Goal: Information Seeking & Learning: Learn about a topic

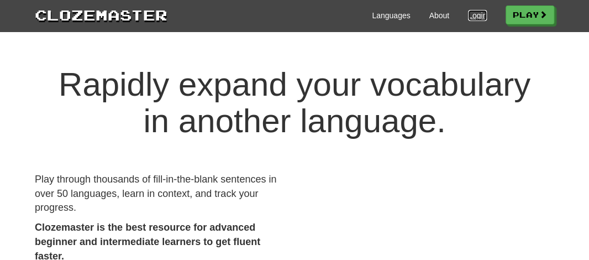
click at [468, 18] on link "Login" at bounding box center [477, 15] width 19 height 11
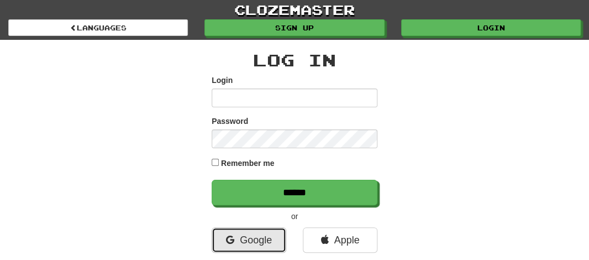
click at [259, 234] on link "Google" at bounding box center [249, 239] width 75 height 25
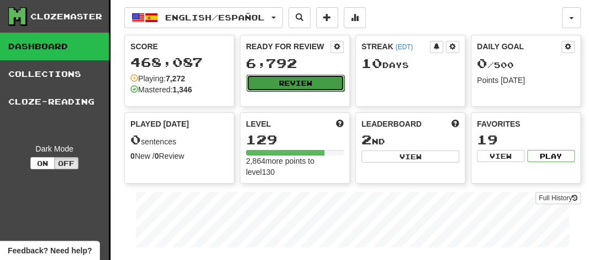
click at [281, 78] on button "Review" at bounding box center [295, 83] width 98 height 17
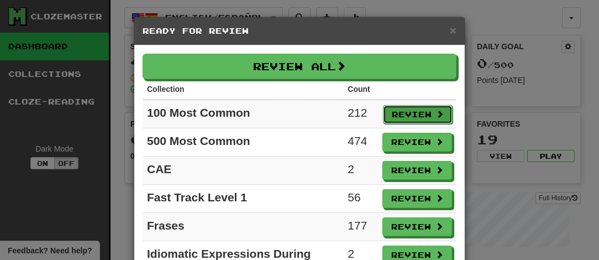
click at [404, 113] on button "Review" at bounding box center [418, 114] width 70 height 19
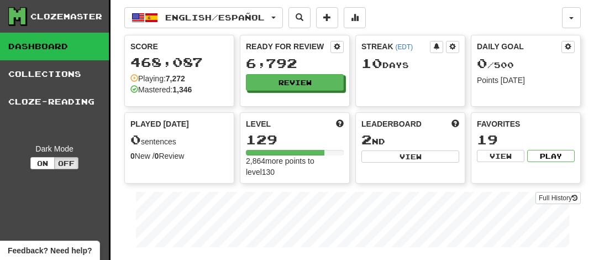
select select "**"
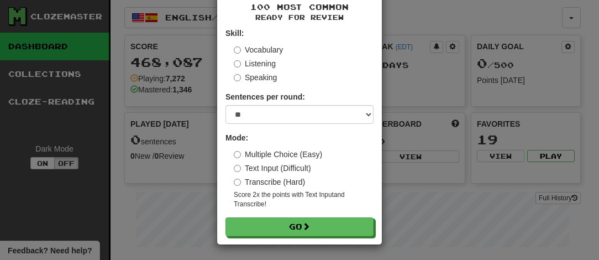
scroll to position [53, 0]
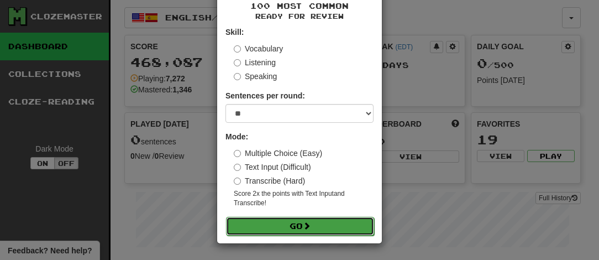
click at [296, 230] on button "Go" at bounding box center [300, 225] width 148 height 19
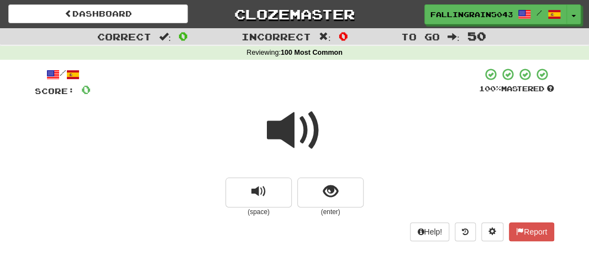
click at [306, 133] on span at bounding box center [294, 130] width 55 height 55
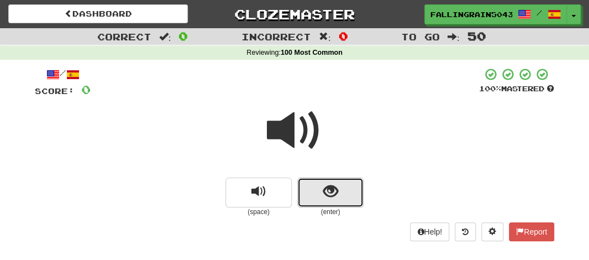
click at [320, 193] on button "show sentence" at bounding box center [330, 192] width 66 height 30
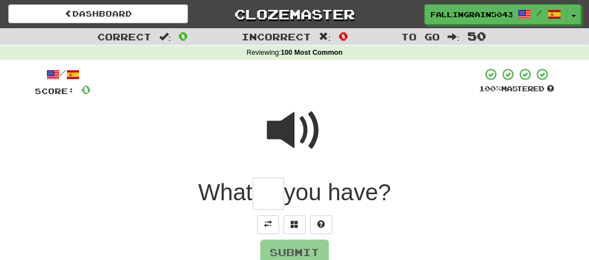
click at [272, 198] on input "text" at bounding box center [267, 193] width 31 height 33
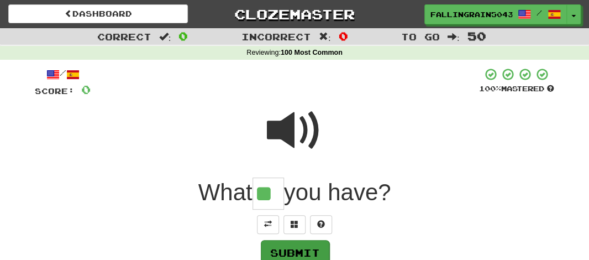
type input "**"
click at [295, 250] on button "Submit" at bounding box center [295, 252] width 68 height 25
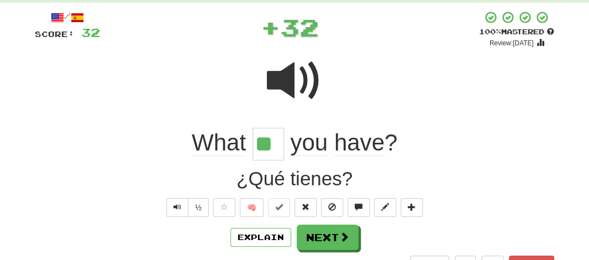
scroll to position [75, 0]
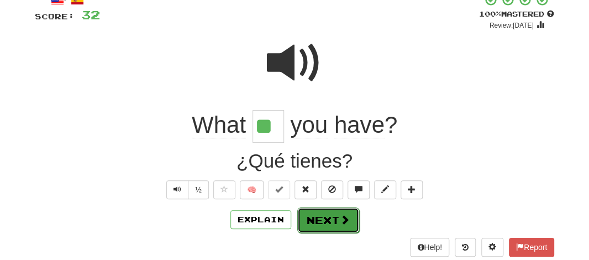
click at [316, 218] on button "Next" at bounding box center [328, 219] width 62 height 25
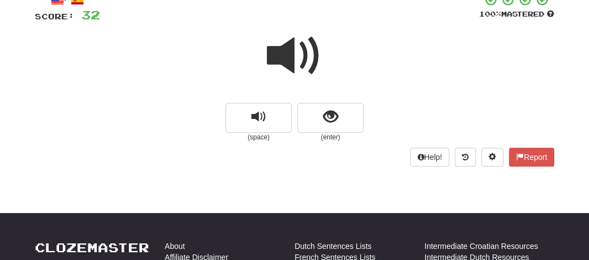
click at [287, 67] on span at bounding box center [294, 55] width 55 height 55
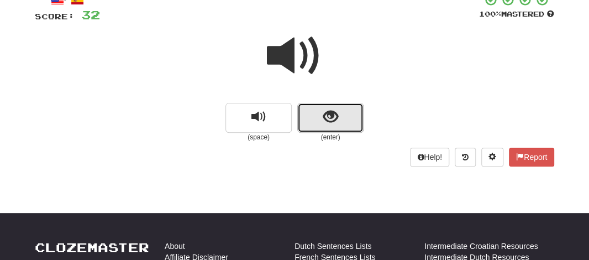
click at [315, 116] on button "show sentence" at bounding box center [330, 118] width 66 height 30
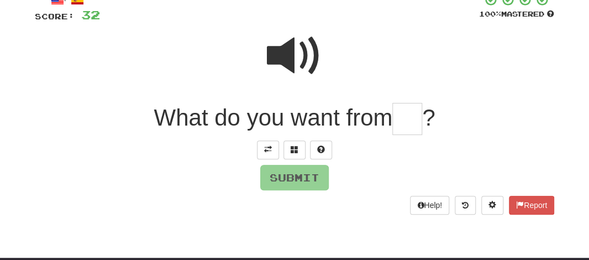
click at [395, 117] on input "text" at bounding box center [407, 119] width 30 height 33
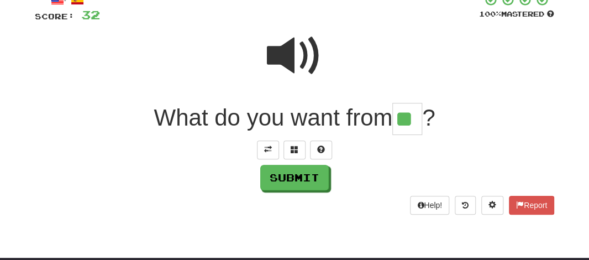
type input "**"
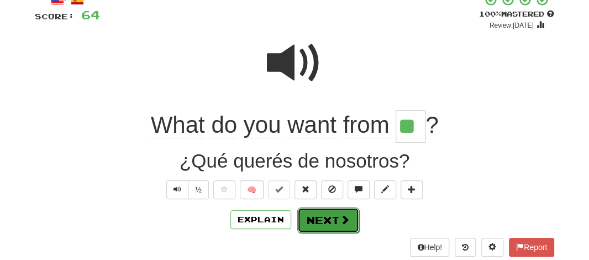
click at [323, 221] on button "Next" at bounding box center [328, 219] width 62 height 25
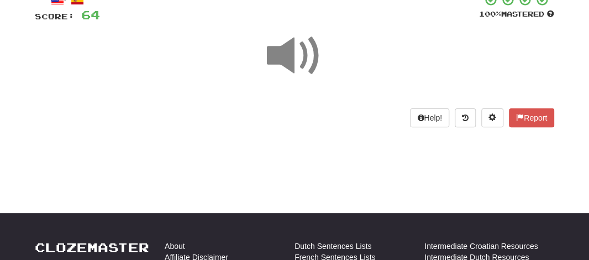
click at [286, 57] on span at bounding box center [294, 55] width 55 height 55
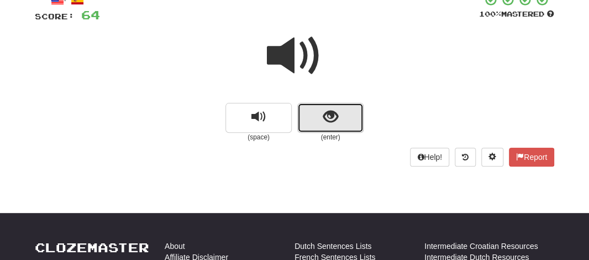
click at [317, 111] on button "show sentence" at bounding box center [330, 118] width 66 height 30
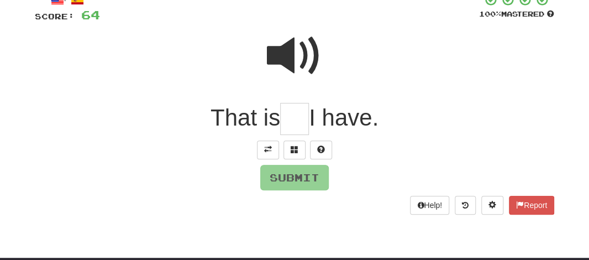
click at [303, 120] on input "text" at bounding box center [294, 119] width 29 height 33
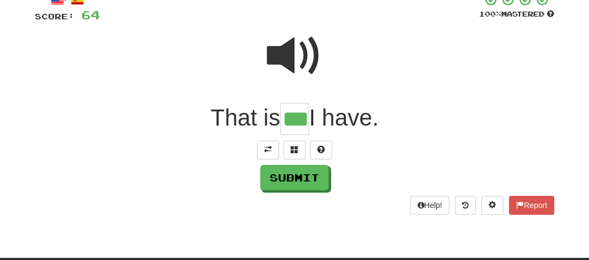
type input "***"
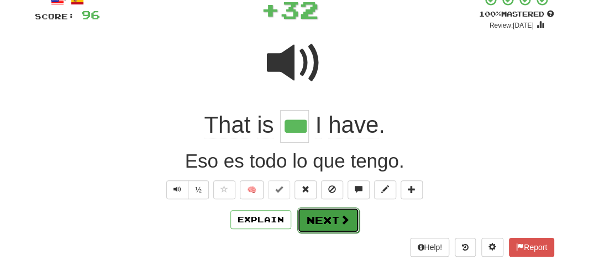
click at [314, 221] on button "Next" at bounding box center [328, 219] width 62 height 25
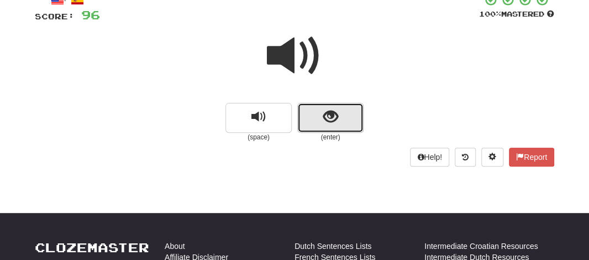
click at [318, 117] on button "show sentence" at bounding box center [330, 118] width 66 height 30
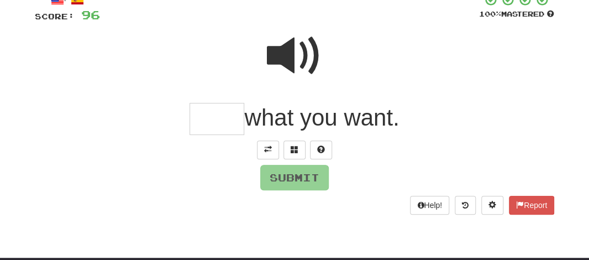
click at [220, 123] on input "text" at bounding box center [216, 119] width 55 height 33
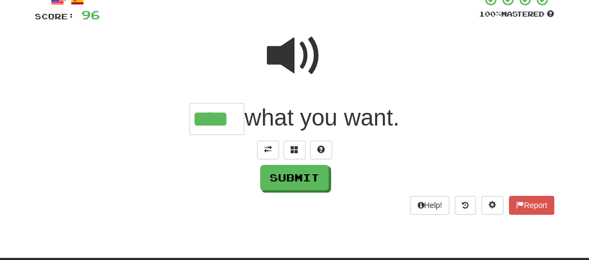
type input "****"
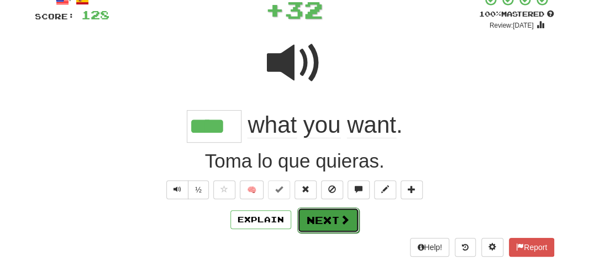
click at [317, 209] on button "Next" at bounding box center [328, 219] width 62 height 25
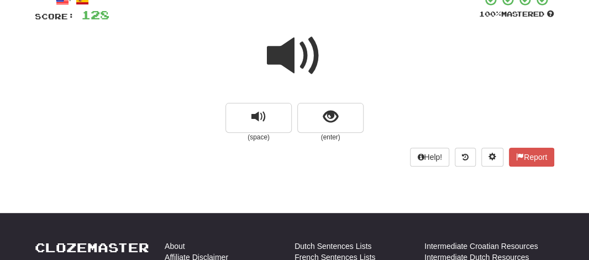
click at [284, 44] on span at bounding box center [294, 55] width 55 height 55
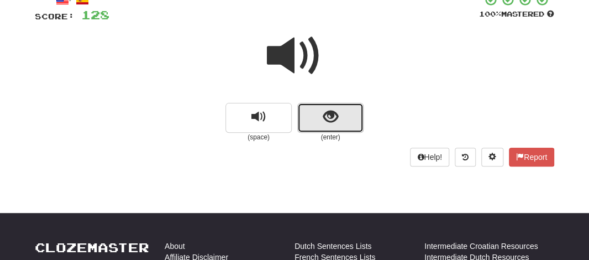
click at [309, 124] on button "show sentence" at bounding box center [330, 118] width 66 height 30
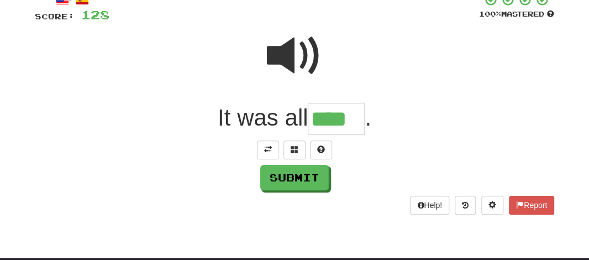
type input "****"
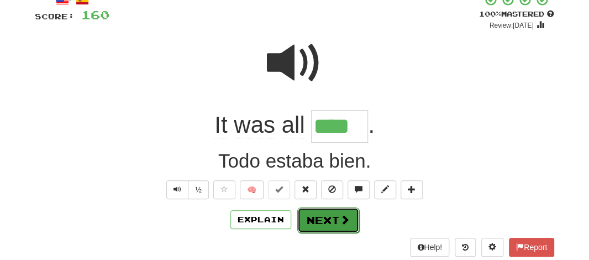
click at [309, 221] on button "Next" at bounding box center [328, 219] width 62 height 25
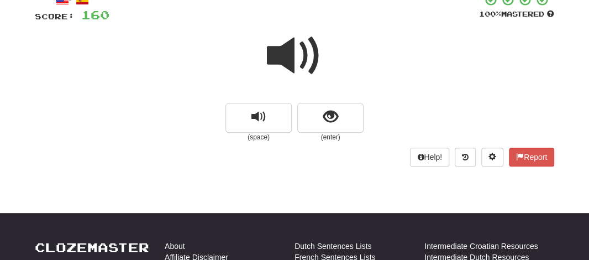
click at [279, 55] on span at bounding box center [294, 55] width 55 height 55
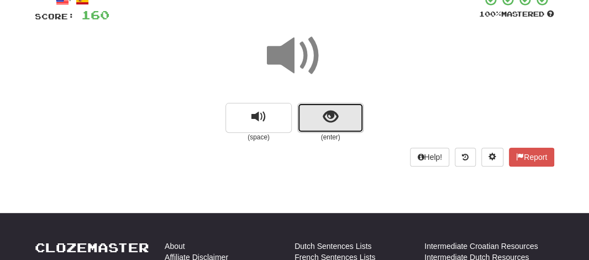
click at [315, 121] on button "show sentence" at bounding box center [330, 118] width 66 height 30
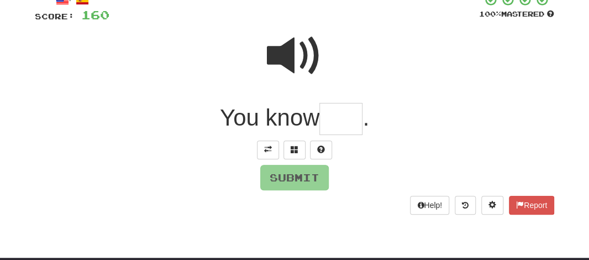
click at [325, 124] on input "text" at bounding box center [340, 119] width 43 height 33
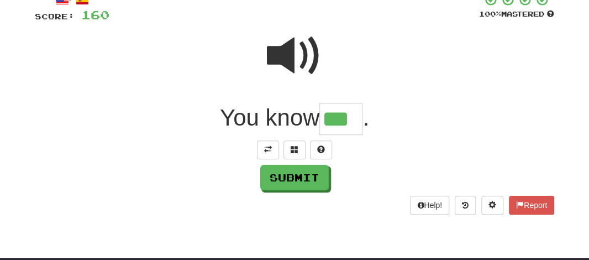
type input "***"
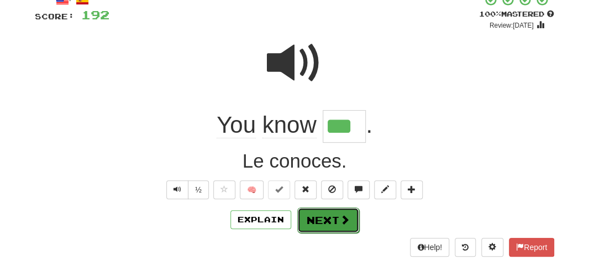
click at [316, 223] on button "Next" at bounding box center [328, 219] width 62 height 25
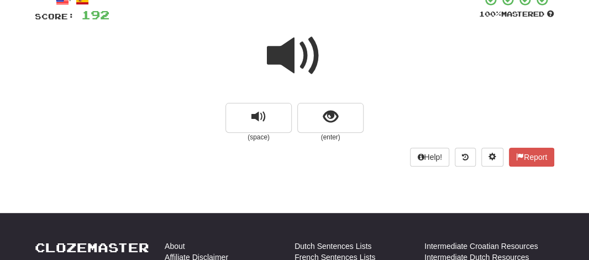
click at [285, 58] on span at bounding box center [294, 55] width 55 height 55
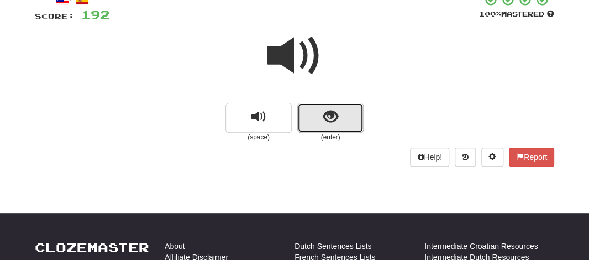
click at [316, 109] on button "show sentence" at bounding box center [330, 118] width 66 height 30
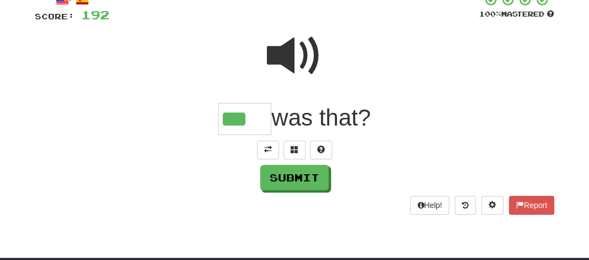
type input "***"
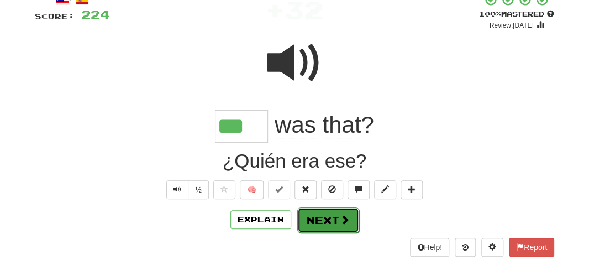
click at [314, 224] on button "Next" at bounding box center [328, 219] width 62 height 25
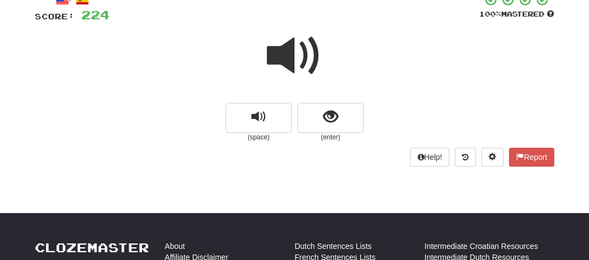
click at [284, 53] on span at bounding box center [294, 55] width 55 height 55
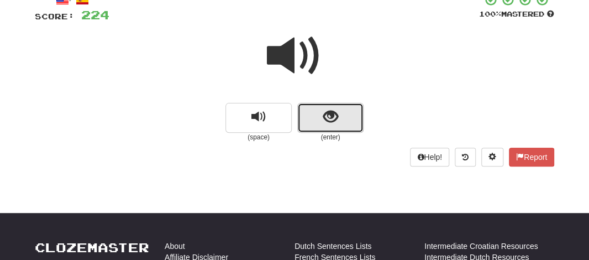
click at [330, 117] on span "show sentence" at bounding box center [330, 116] width 15 height 15
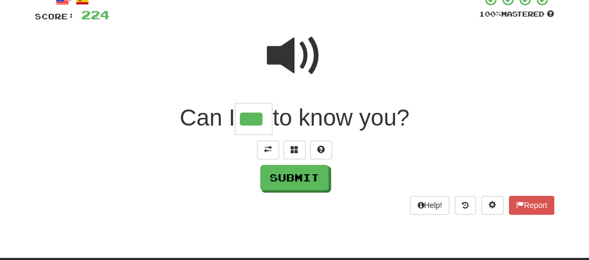
type input "***"
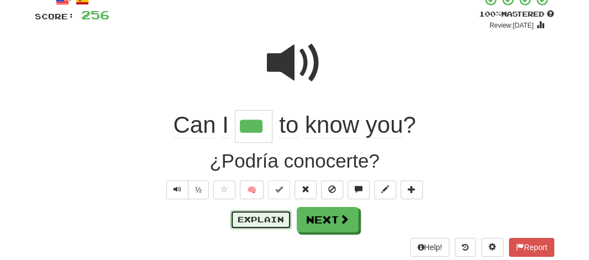
click at [246, 218] on button "Explain" at bounding box center [260, 219] width 61 height 19
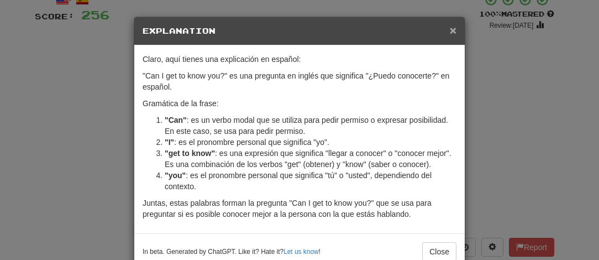
click at [450, 31] on span "×" at bounding box center [453, 30] width 7 height 13
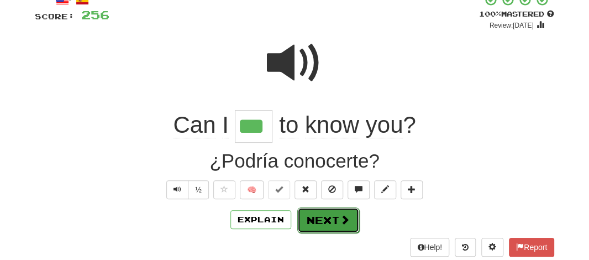
click at [324, 219] on button "Next" at bounding box center [328, 219] width 62 height 25
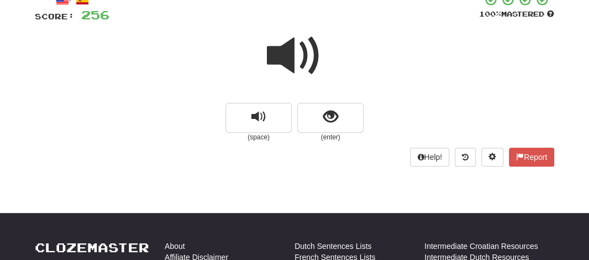
click at [278, 62] on span at bounding box center [294, 55] width 55 height 55
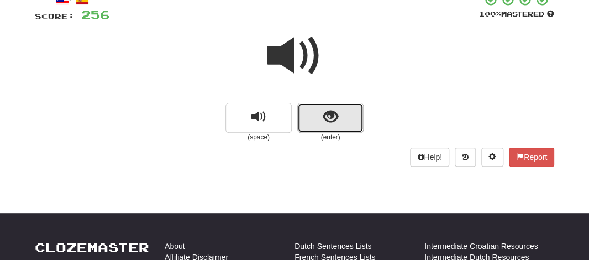
click at [332, 121] on span "show sentence" at bounding box center [330, 116] width 15 height 15
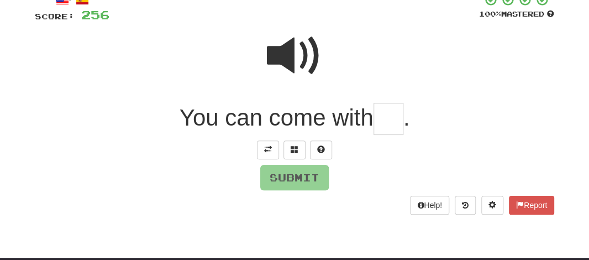
click at [392, 120] on input "text" at bounding box center [388, 119] width 30 height 33
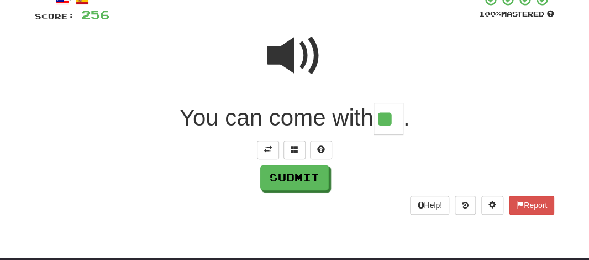
type input "**"
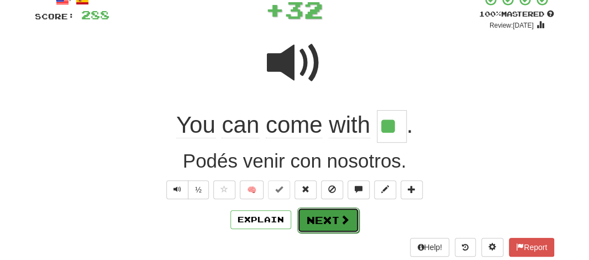
click at [327, 217] on button "Next" at bounding box center [328, 219] width 62 height 25
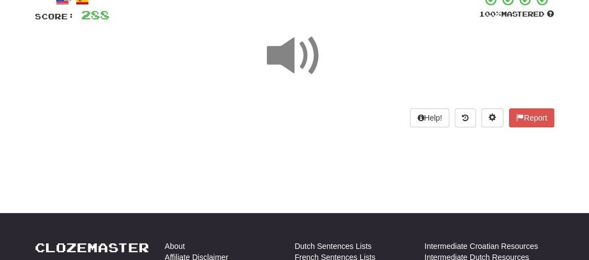
click at [295, 70] on span at bounding box center [294, 55] width 55 height 55
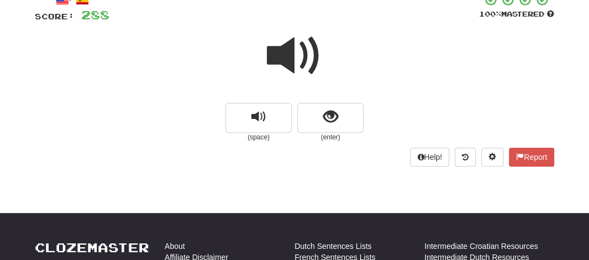
click at [295, 70] on span at bounding box center [294, 55] width 55 height 55
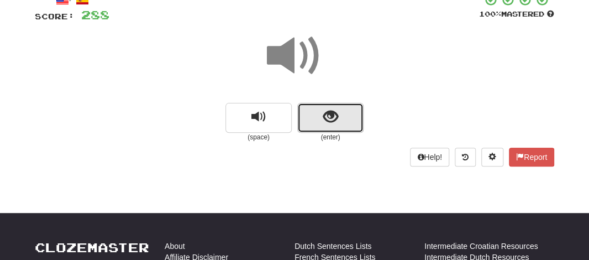
click at [315, 114] on button "show sentence" at bounding box center [330, 118] width 66 height 30
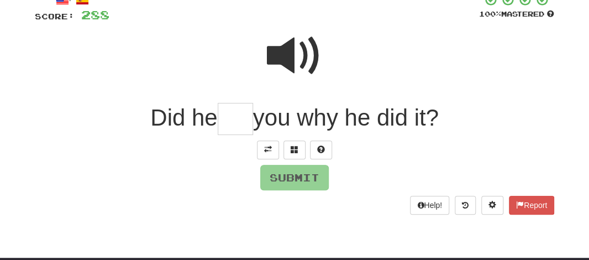
click at [243, 124] on input "text" at bounding box center [235, 119] width 35 height 33
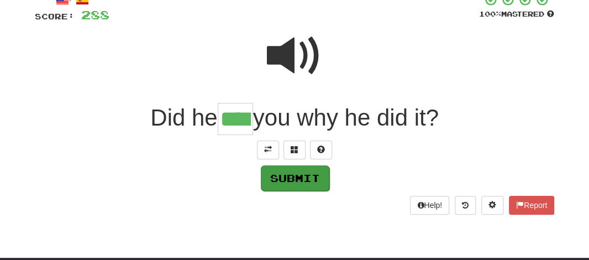
type input "****"
click at [287, 173] on button "Submit" at bounding box center [295, 177] width 68 height 25
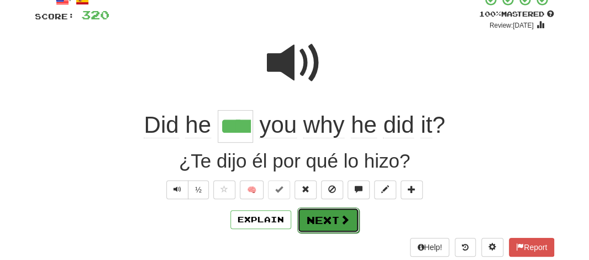
click at [332, 215] on button "Next" at bounding box center [328, 219] width 62 height 25
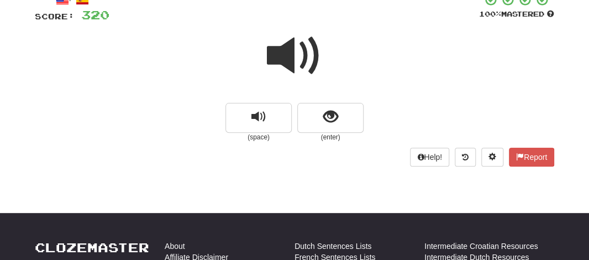
click at [292, 56] on span at bounding box center [294, 55] width 55 height 55
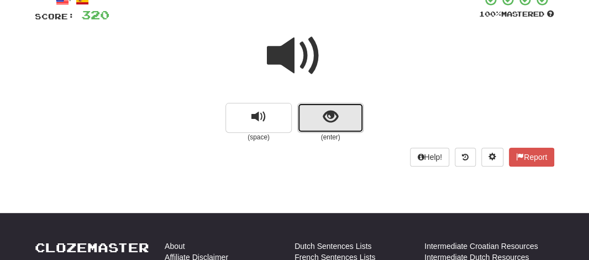
click at [309, 109] on button "show sentence" at bounding box center [330, 118] width 66 height 30
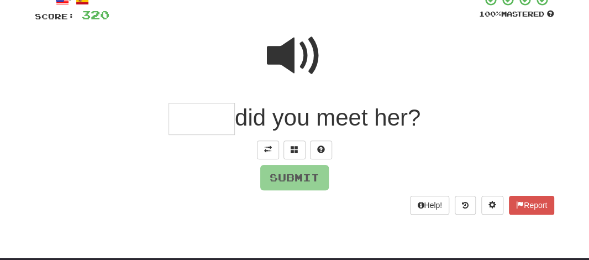
click at [200, 126] on input "text" at bounding box center [201, 119] width 66 height 33
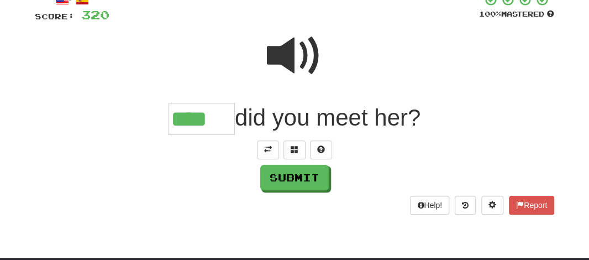
type input "****"
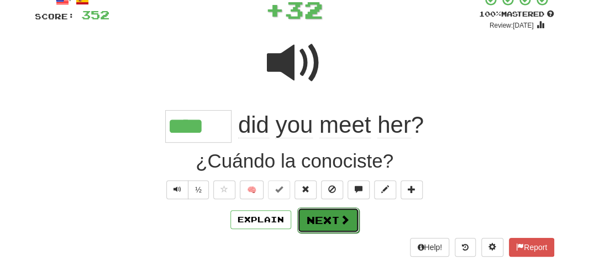
click at [329, 225] on button "Next" at bounding box center [328, 219] width 62 height 25
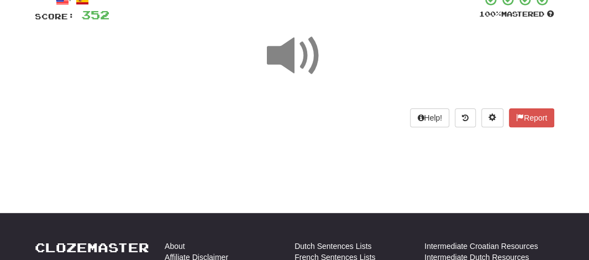
click at [288, 65] on span at bounding box center [294, 55] width 55 height 55
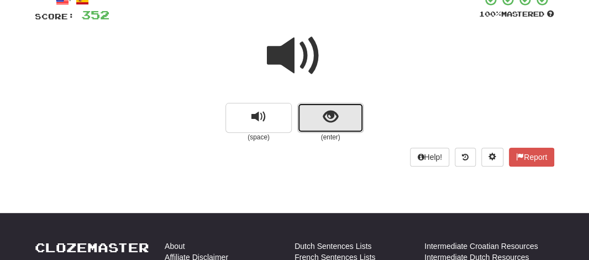
click at [314, 113] on button "show sentence" at bounding box center [330, 118] width 66 height 30
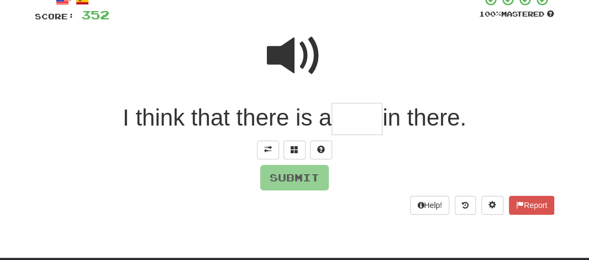
click at [333, 115] on input "text" at bounding box center [356, 119] width 51 height 33
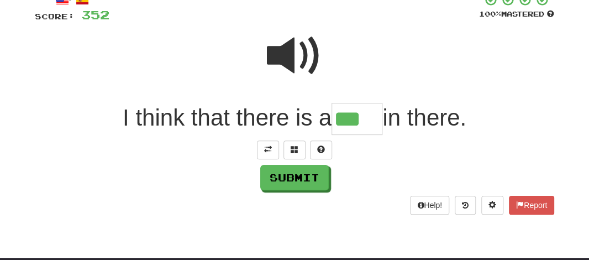
type input "***"
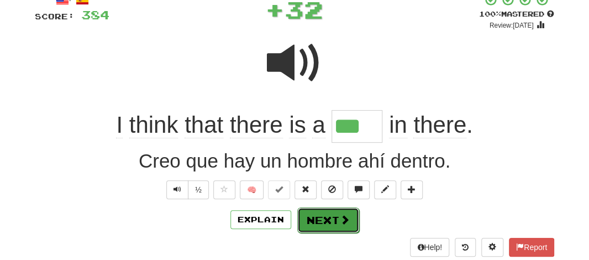
click at [311, 219] on button "Next" at bounding box center [328, 219] width 62 height 25
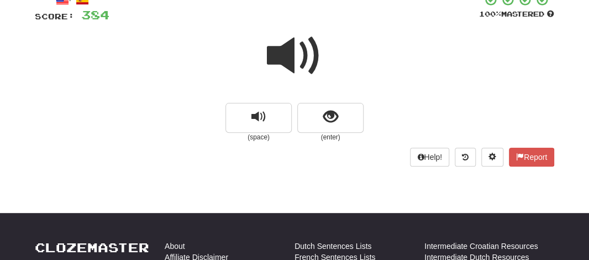
click at [295, 54] on span at bounding box center [294, 55] width 55 height 55
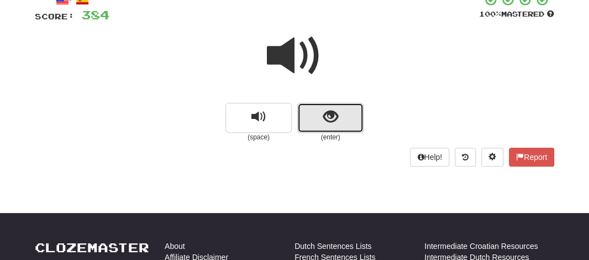
click at [307, 128] on button "show sentence" at bounding box center [330, 118] width 66 height 30
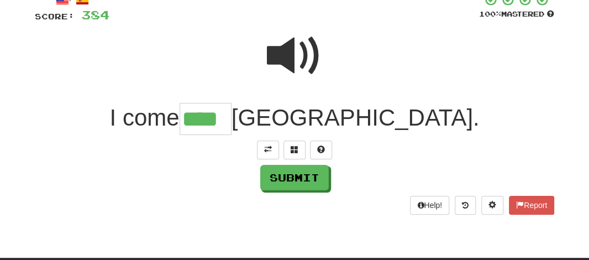
type input "****"
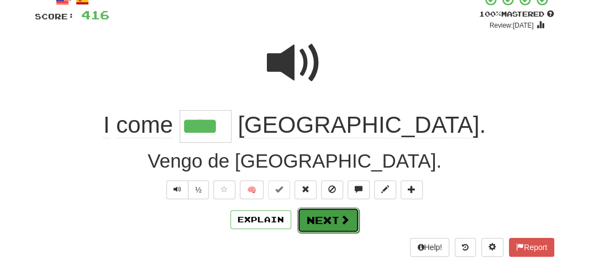
click at [315, 218] on button "Next" at bounding box center [328, 219] width 62 height 25
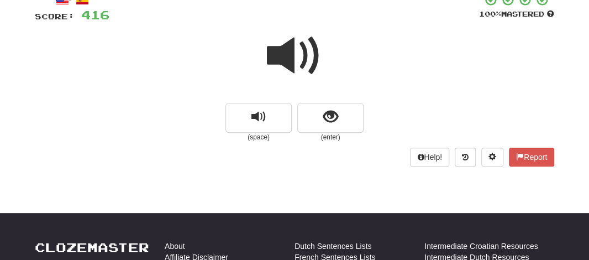
click at [290, 50] on span at bounding box center [294, 55] width 55 height 55
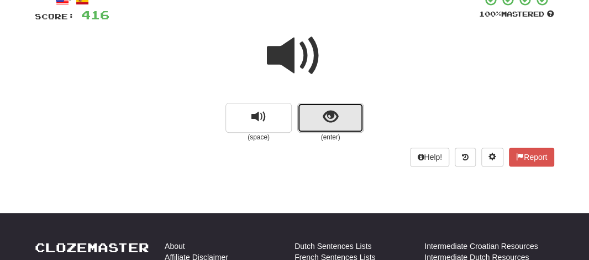
click at [319, 111] on button "show sentence" at bounding box center [330, 118] width 66 height 30
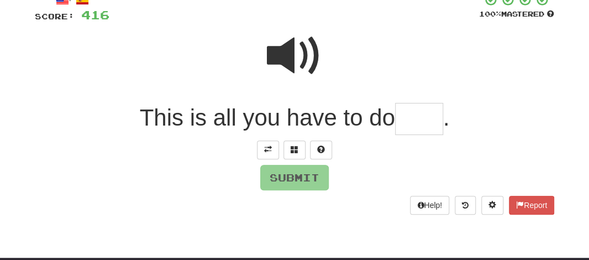
click at [408, 120] on input "text" at bounding box center [419, 119] width 48 height 33
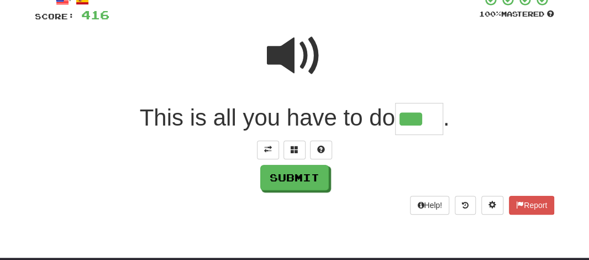
type input "***"
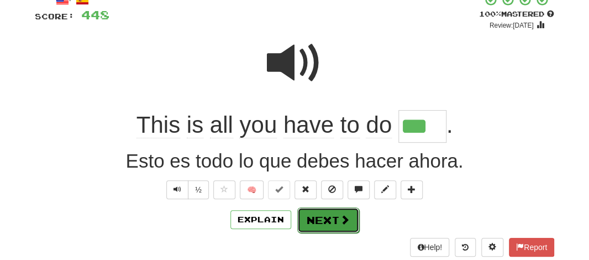
click at [311, 220] on button "Next" at bounding box center [328, 219] width 62 height 25
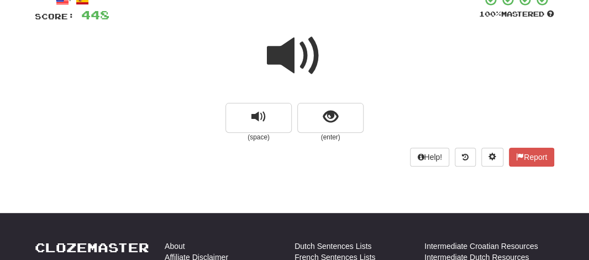
click at [290, 52] on span at bounding box center [294, 55] width 55 height 55
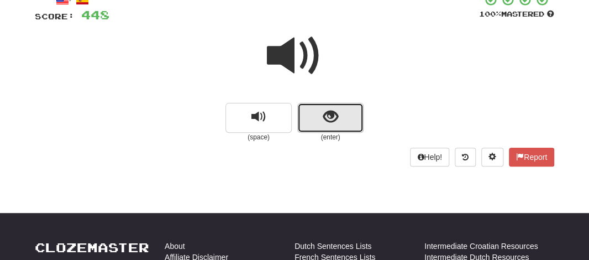
click at [311, 112] on button "show sentence" at bounding box center [330, 118] width 66 height 30
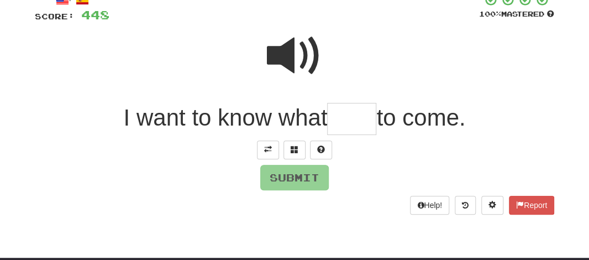
click at [339, 122] on input "text" at bounding box center [351, 119] width 49 height 33
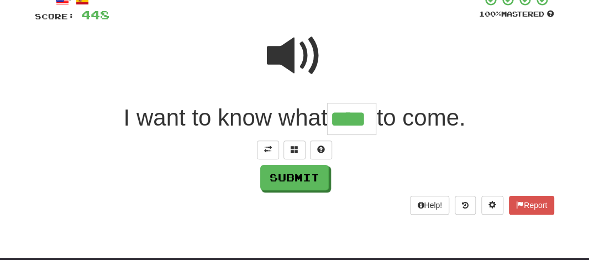
type input "****"
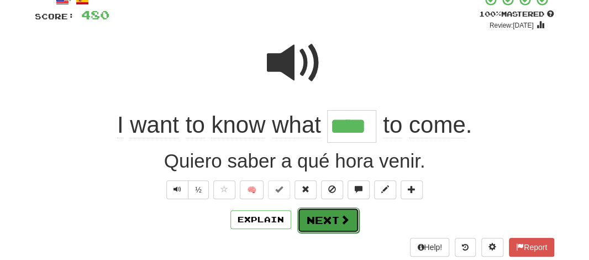
click at [313, 217] on button "Next" at bounding box center [328, 219] width 62 height 25
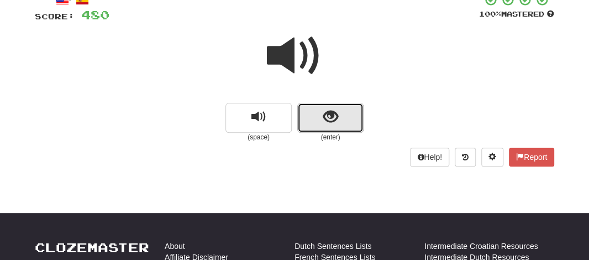
click at [310, 110] on button "show sentence" at bounding box center [330, 118] width 66 height 30
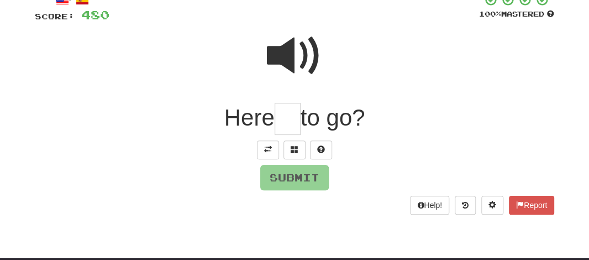
click at [303, 120] on span "to go?" at bounding box center [332, 117] width 65 height 26
click at [293, 112] on input "text" at bounding box center [287, 119] width 26 height 33
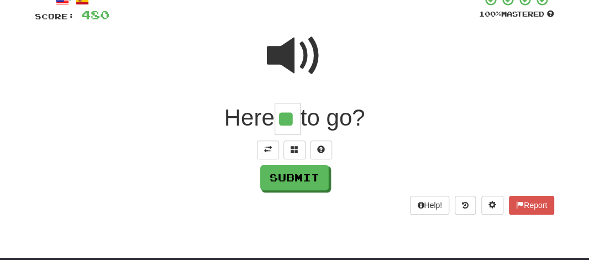
type input "**"
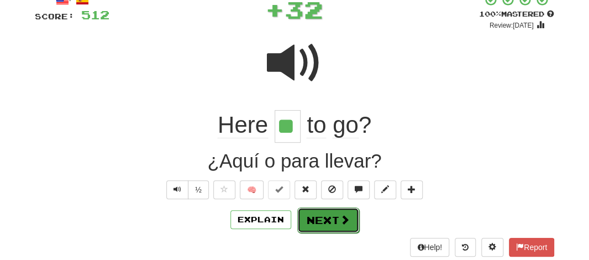
click at [311, 230] on button "Next" at bounding box center [328, 219] width 62 height 25
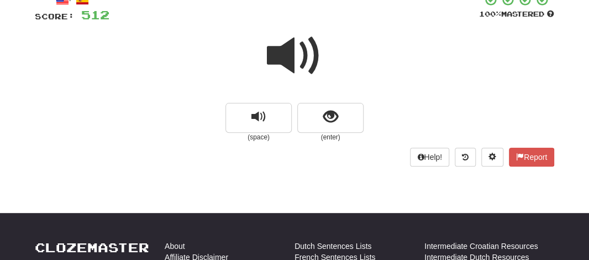
click at [292, 59] on span at bounding box center [294, 55] width 55 height 55
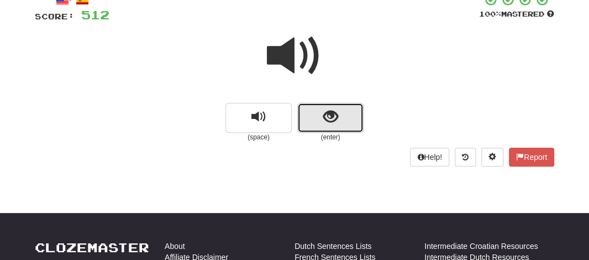
click at [308, 114] on button "show sentence" at bounding box center [330, 118] width 66 height 30
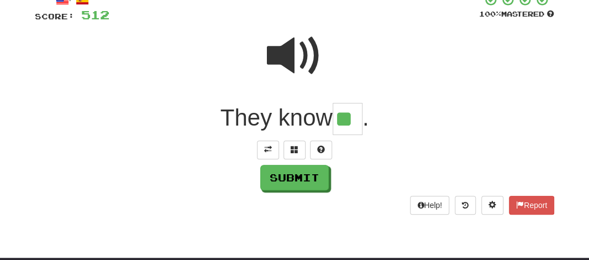
type input "**"
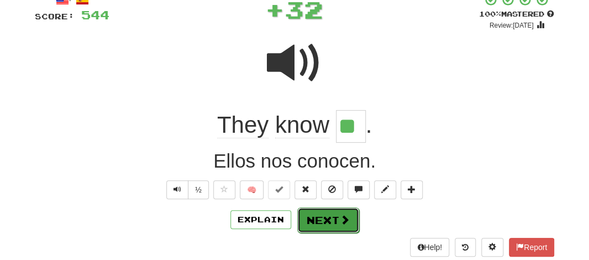
click at [313, 219] on button "Next" at bounding box center [328, 219] width 62 height 25
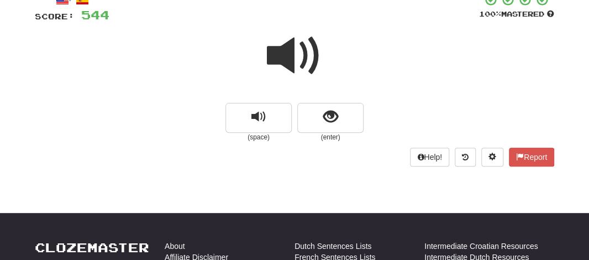
click at [287, 59] on span at bounding box center [294, 55] width 55 height 55
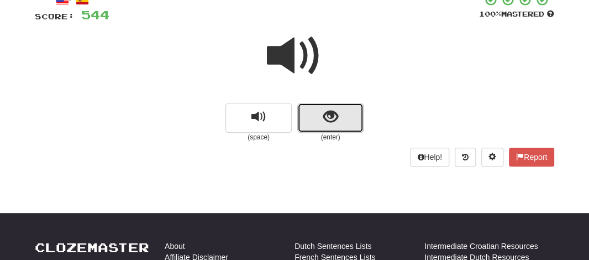
click at [320, 129] on button "show sentence" at bounding box center [330, 118] width 66 height 30
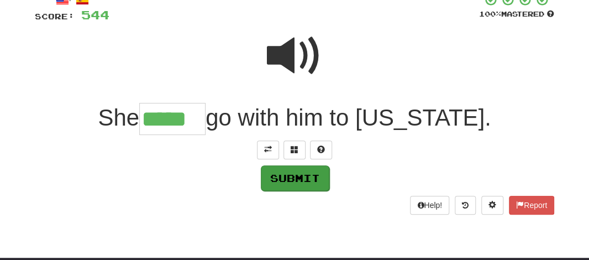
type input "*****"
click at [284, 178] on button "Submit" at bounding box center [295, 177] width 68 height 25
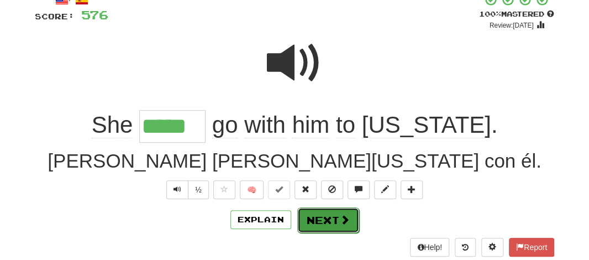
click at [321, 225] on button "Next" at bounding box center [328, 219] width 62 height 25
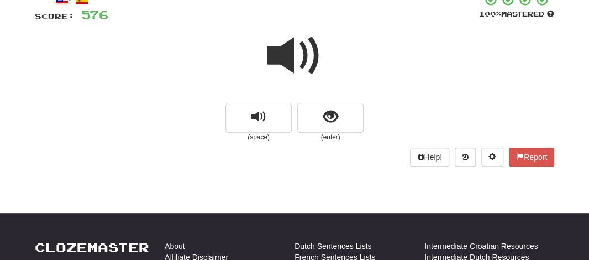
click at [283, 54] on span at bounding box center [294, 55] width 55 height 55
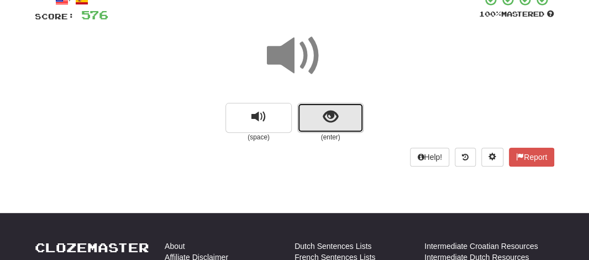
click at [311, 117] on button "show sentence" at bounding box center [330, 118] width 66 height 30
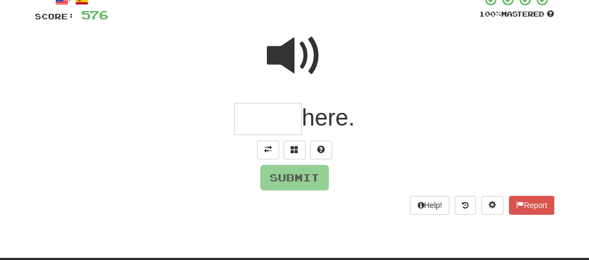
click at [255, 113] on input "text" at bounding box center [267, 119] width 67 height 33
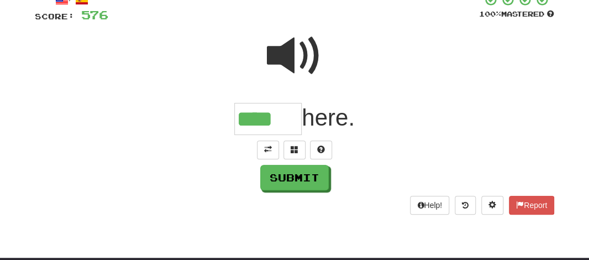
type input "****"
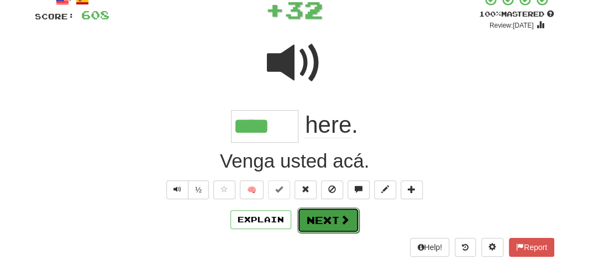
click at [307, 214] on button "Next" at bounding box center [328, 219] width 62 height 25
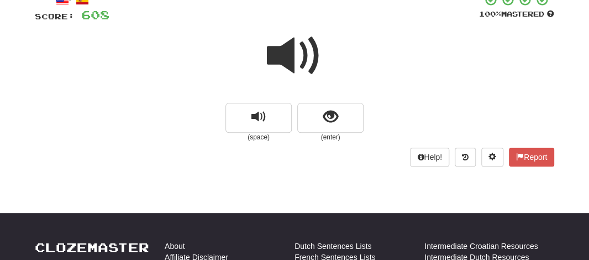
click at [283, 57] on span at bounding box center [294, 55] width 55 height 55
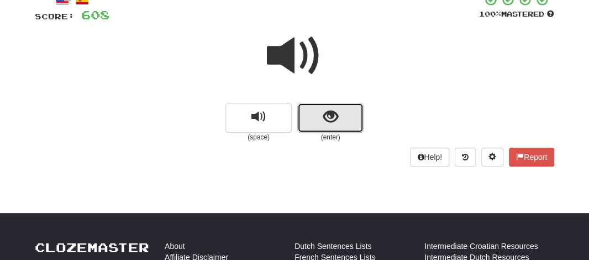
click at [319, 122] on button "show sentence" at bounding box center [330, 118] width 66 height 30
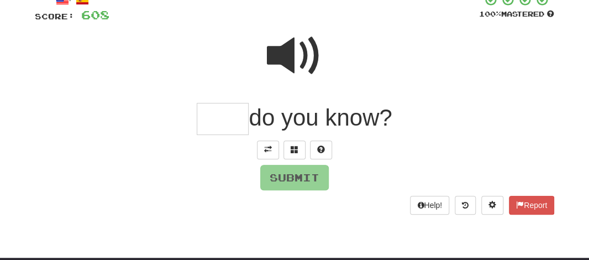
click at [228, 118] on input "text" at bounding box center [223, 119] width 52 height 33
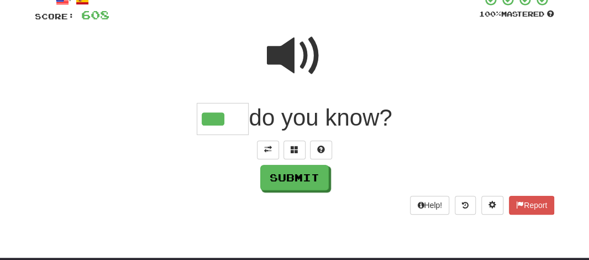
type input "***"
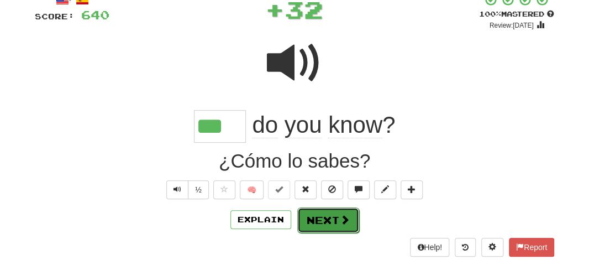
click at [315, 214] on button "Next" at bounding box center [328, 219] width 62 height 25
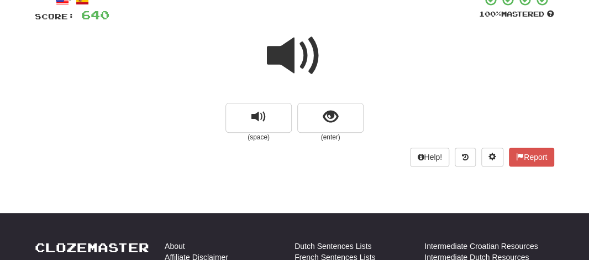
click at [286, 60] on span at bounding box center [294, 55] width 55 height 55
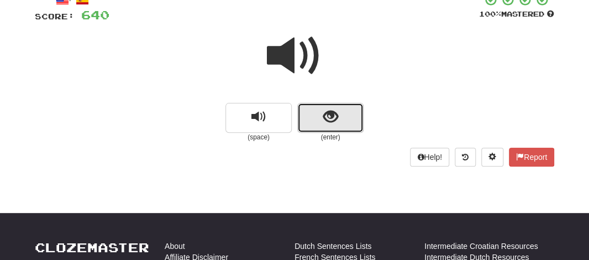
click at [331, 124] on span "show sentence" at bounding box center [330, 116] width 15 height 15
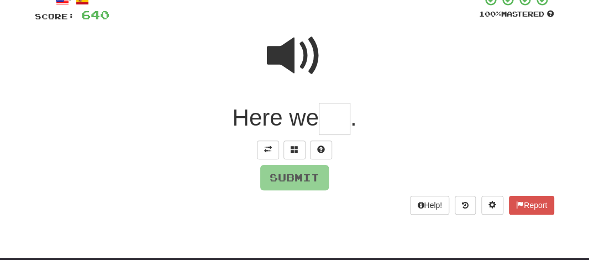
click at [331, 124] on input "text" at bounding box center [334, 119] width 31 height 33
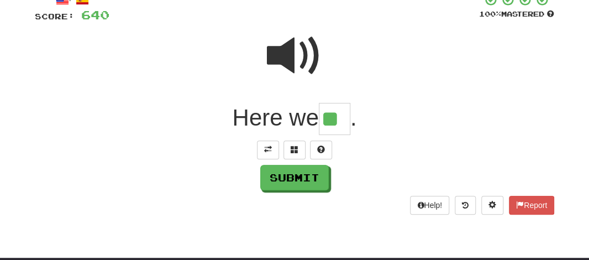
type input "**"
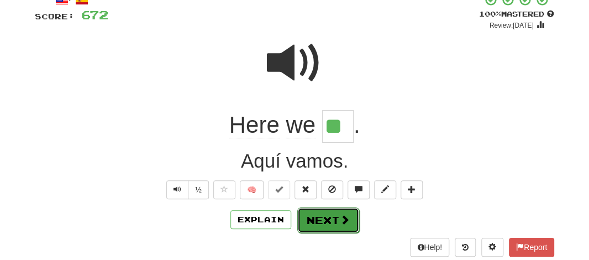
click at [312, 216] on button "Next" at bounding box center [328, 219] width 62 height 25
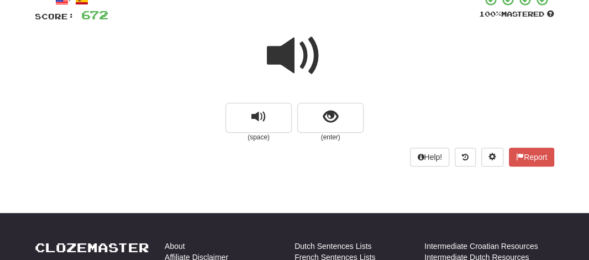
click at [293, 41] on span at bounding box center [294, 55] width 55 height 55
click at [291, 56] on span at bounding box center [294, 55] width 55 height 55
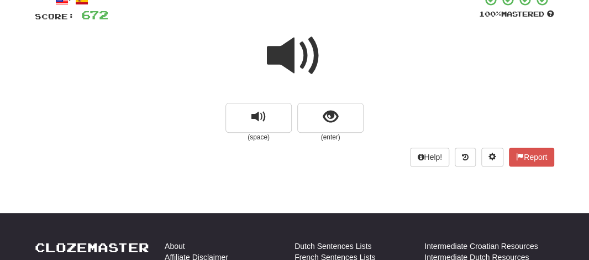
click at [322, 135] on small "(enter)" at bounding box center [330, 137] width 66 height 9
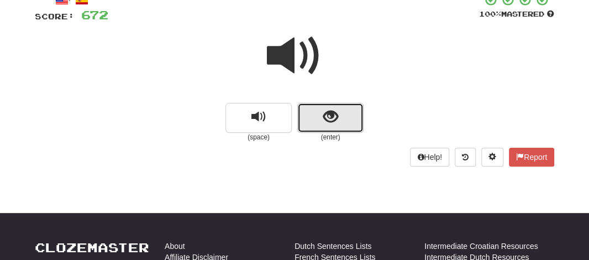
click at [317, 119] on button "show sentence" at bounding box center [330, 118] width 66 height 30
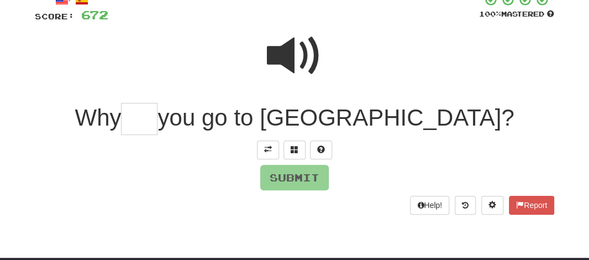
click at [157, 126] on input "text" at bounding box center [139, 119] width 36 height 33
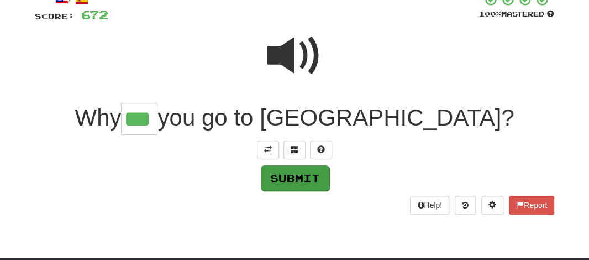
type input "***"
click at [287, 173] on button "Submit" at bounding box center [295, 177] width 68 height 25
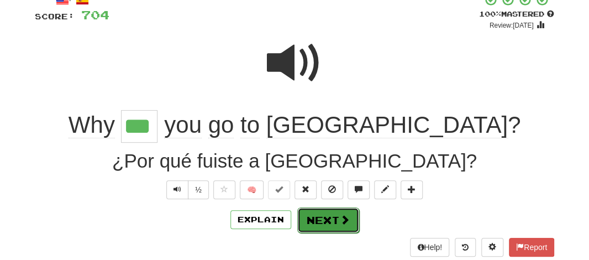
click at [316, 216] on button "Next" at bounding box center [328, 219] width 62 height 25
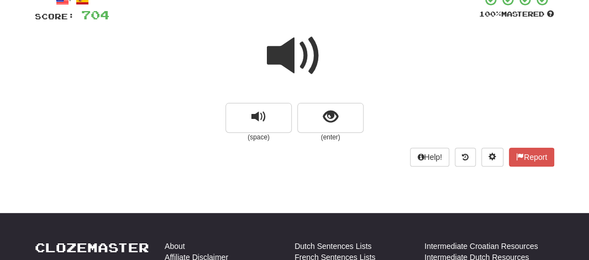
click at [289, 60] on span at bounding box center [294, 55] width 55 height 55
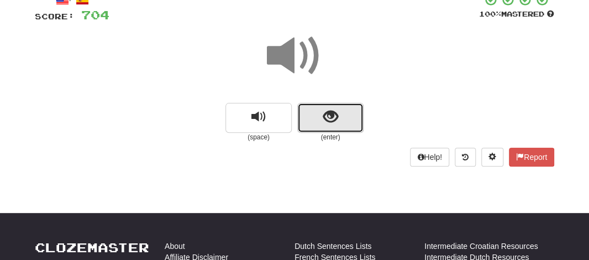
click at [318, 115] on button "show sentence" at bounding box center [330, 118] width 66 height 30
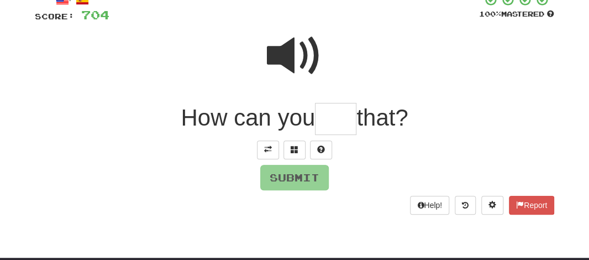
click at [341, 123] on input "text" at bounding box center [335, 119] width 41 height 33
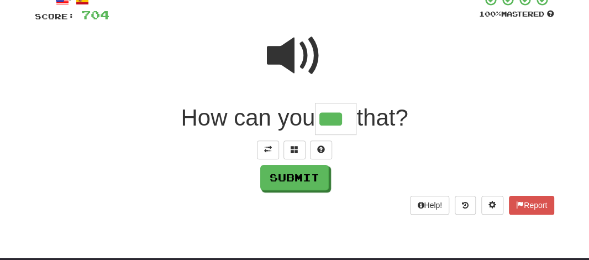
type input "***"
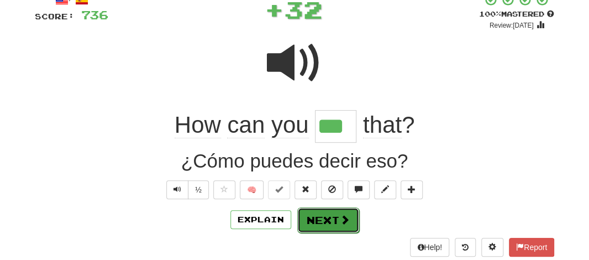
click at [313, 213] on button "Next" at bounding box center [328, 219] width 62 height 25
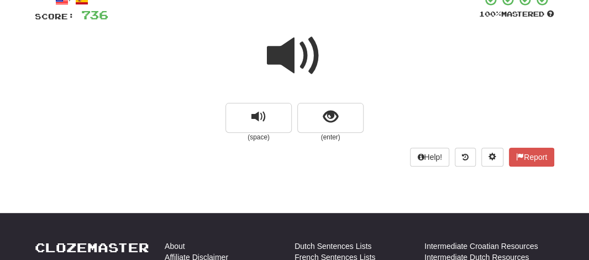
click at [291, 60] on span at bounding box center [294, 55] width 55 height 55
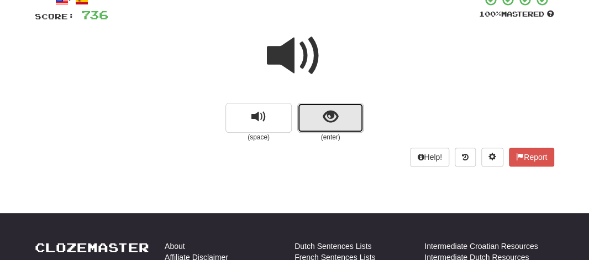
click at [315, 119] on button "show sentence" at bounding box center [330, 118] width 66 height 30
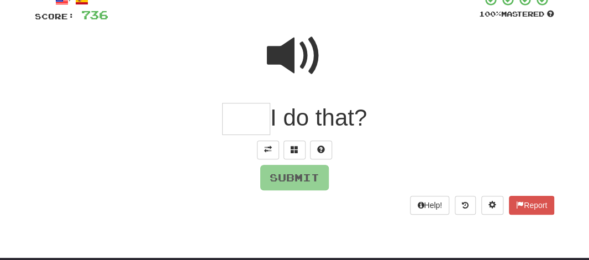
click at [238, 131] on input "text" at bounding box center [246, 119] width 48 height 33
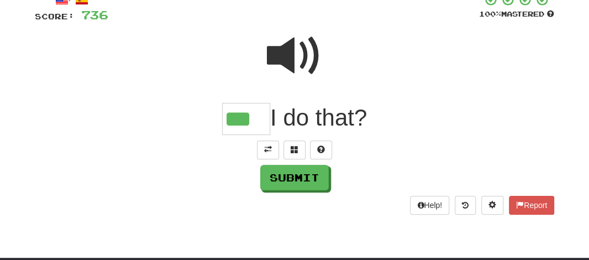
type input "***"
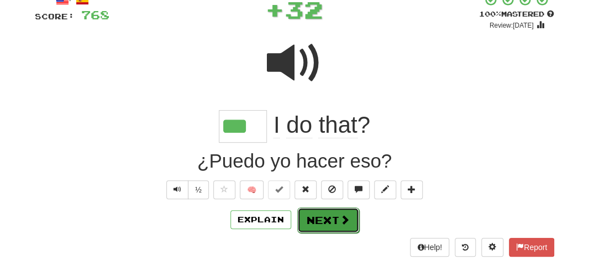
click at [314, 217] on button "Next" at bounding box center [328, 219] width 62 height 25
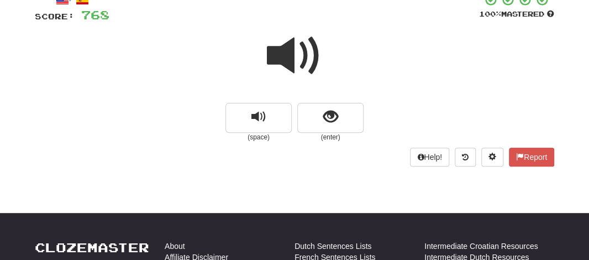
click at [289, 49] on span at bounding box center [294, 55] width 55 height 55
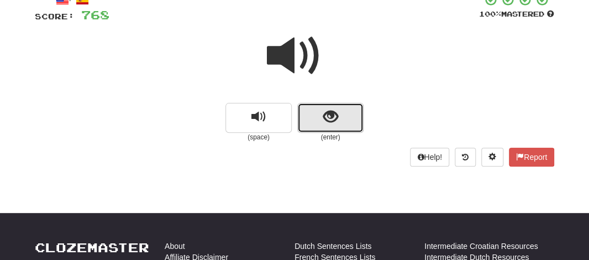
click at [310, 115] on button "show sentence" at bounding box center [330, 118] width 66 height 30
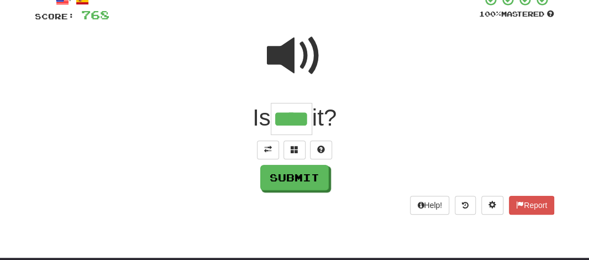
type input "****"
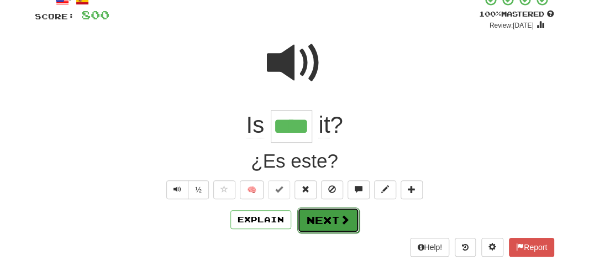
click at [320, 218] on button "Next" at bounding box center [328, 219] width 62 height 25
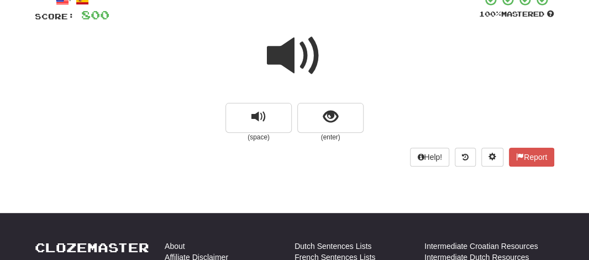
click at [287, 54] on span at bounding box center [294, 55] width 55 height 55
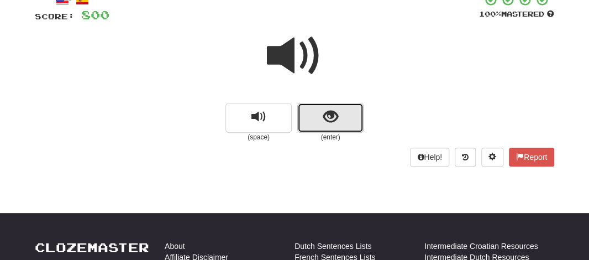
click at [312, 113] on button "show sentence" at bounding box center [330, 118] width 66 height 30
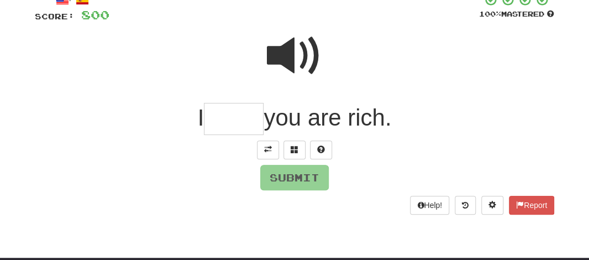
click at [240, 125] on input "text" at bounding box center [234, 119] width 60 height 33
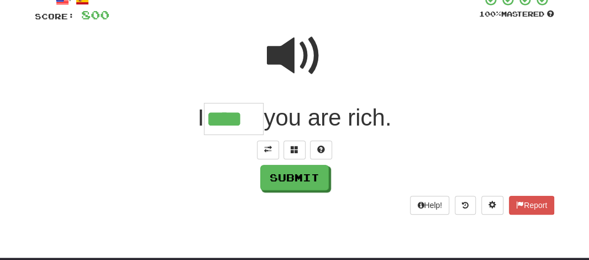
type input "****"
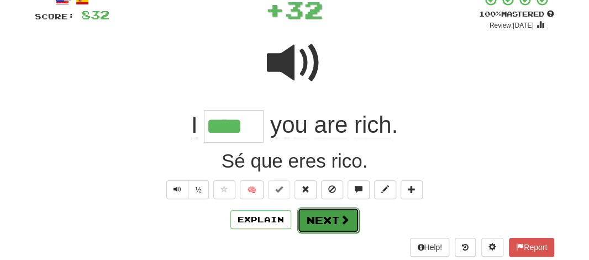
click at [327, 215] on button "Next" at bounding box center [328, 219] width 62 height 25
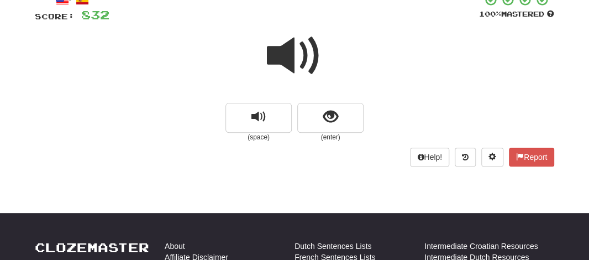
click at [279, 59] on span at bounding box center [294, 55] width 55 height 55
click at [322, 101] on div at bounding box center [294, 63] width 519 height 79
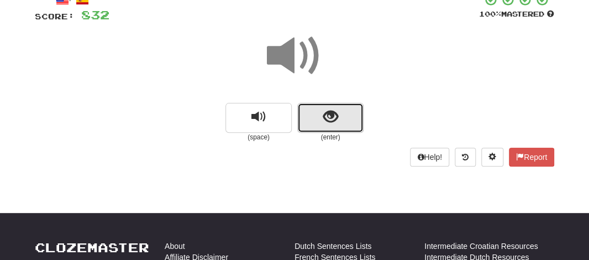
click at [318, 111] on button "show sentence" at bounding box center [330, 118] width 66 height 30
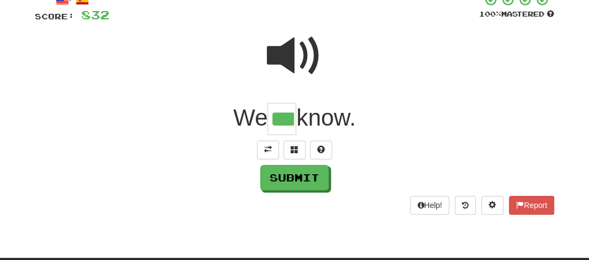
type input "***"
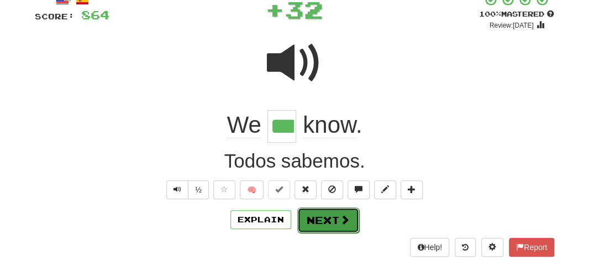
click at [314, 219] on button "Next" at bounding box center [328, 219] width 62 height 25
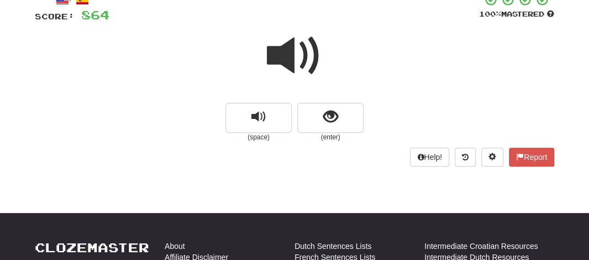
click at [279, 56] on span at bounding box center [294, 55] width 55 height 55
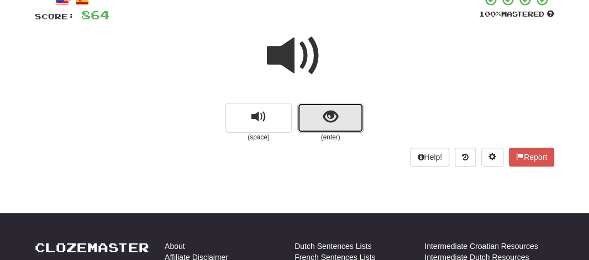
click at [317, 122] on button "show sentence" at bounding box center [330, 118] width 66 height 30
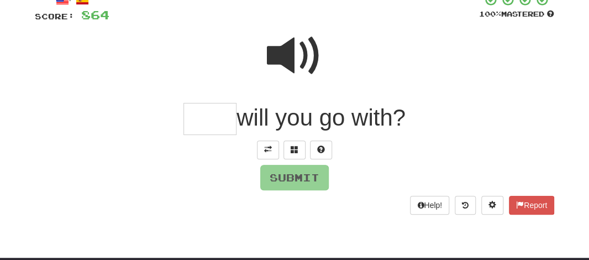
click at [209, 120] on input "text" at bounding box center [209, 119] width 53 height 33
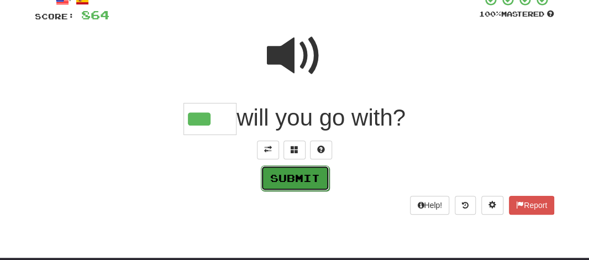
click at [298, 168] on button "Submit" at bounding box center [295, 177] width 68 height 25
type input "***"
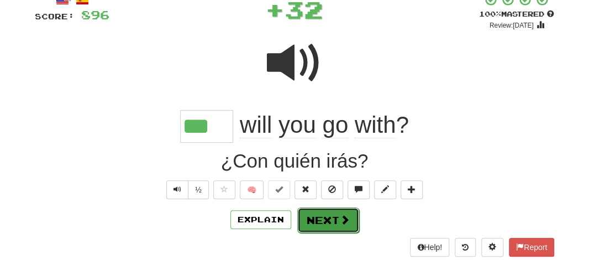
click at [314, 208] on button "Next" at bounding box center [328, 219] width 62 height 25
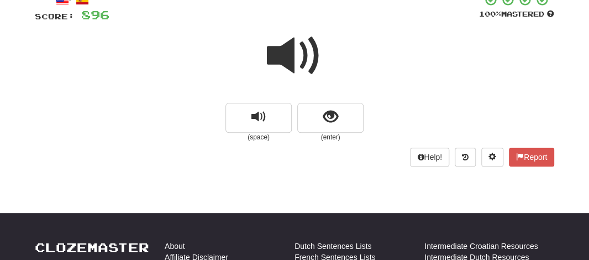
click at [285, 54] on span at bounding box center [294, 55] width 55 height 55
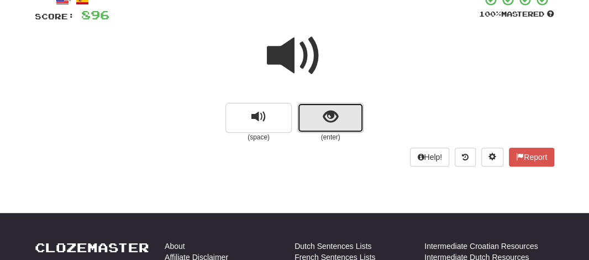
click at [321, 122] on button "show sentence" at bounding box center [330, 118] width 66 height 30
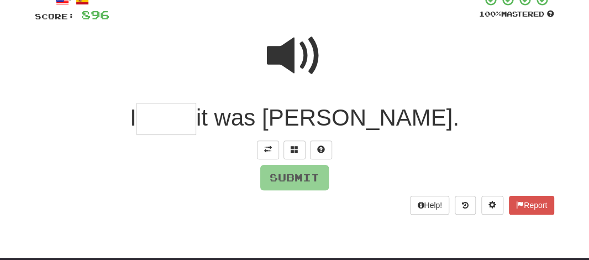
click at [196, 119] on input "text" at bounding box center [166, 119] width 60 height 33
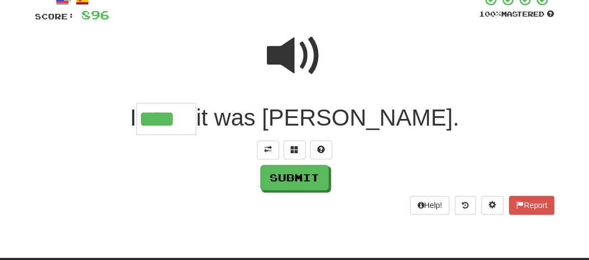
type input "****"
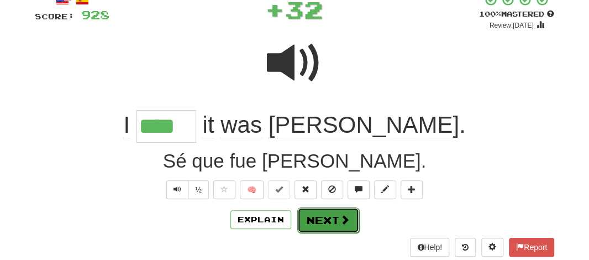
click at [320, 214] on button "Next" at bounding box center [328, 219] width 62 height 25
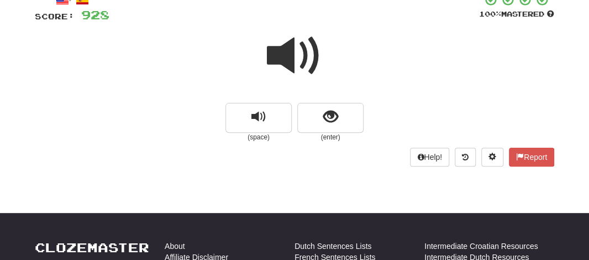
click at [273, 52] on span at bounding box center [294, 55] width 55 height 55
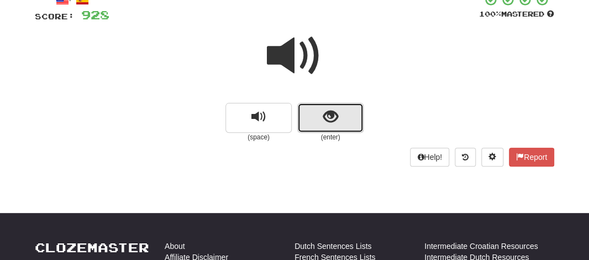
click at [310, 115] on button "show sentence" at bounding box center [330, 118] width 66 height 30
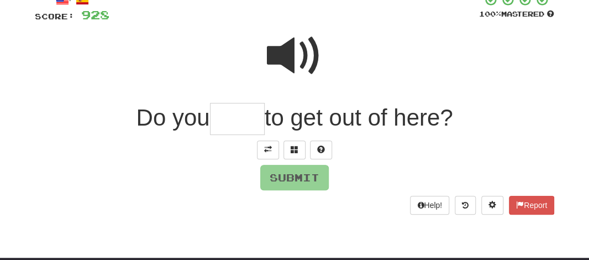
click at [233, 125] on input "text" at bounding box center [237, 119] width 55 height 33
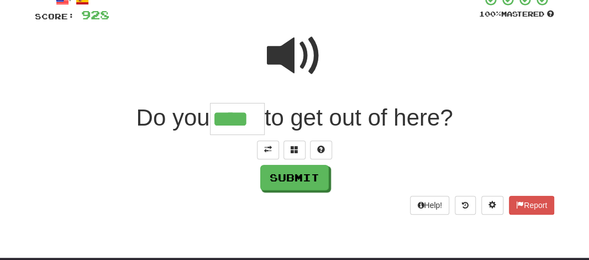
type input "****"
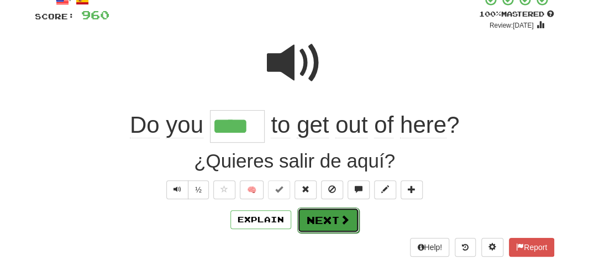
click at [316, 213] on button "Next" at bounding box center [328, 219] width 62 height 25
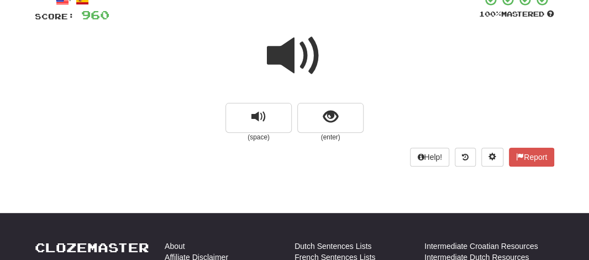
click at [294, 77] on span at bounding box center [294, 55] width 55 height 55
click at [305, 101] on div at bounding box center [294, 63] width 519 height 79
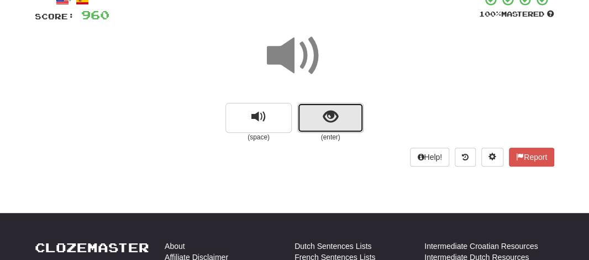
click at [315, 131] on button "show sentence" at bounding box center [330, 118] width 66 height 30
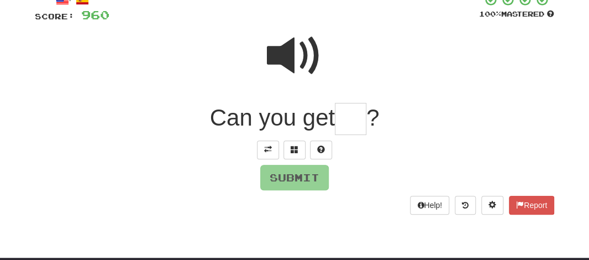
click at [348, 115] on input "text" at bounding box center [350, 119] width 31 height 33
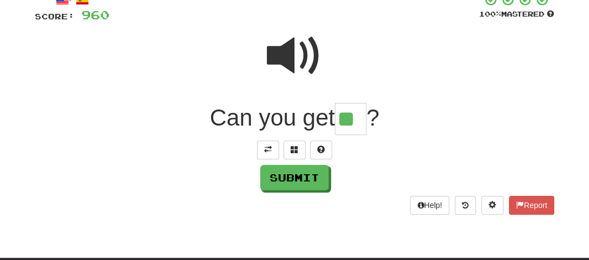
type input "**"
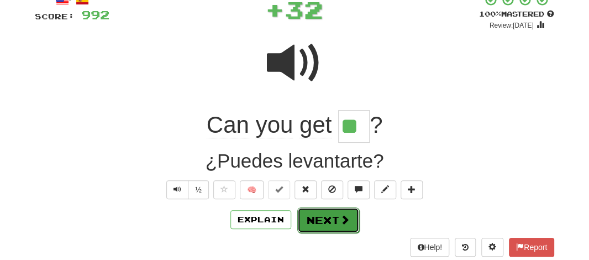
click at [326, 221] on button "Next" at bounding box center [328, 219] width 62 height 25
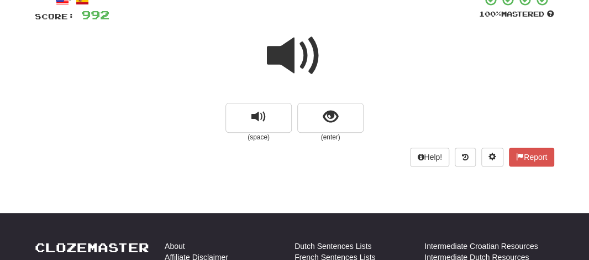
click at [289, 58] on span at bounding box center [294, 55] width 55 height 55
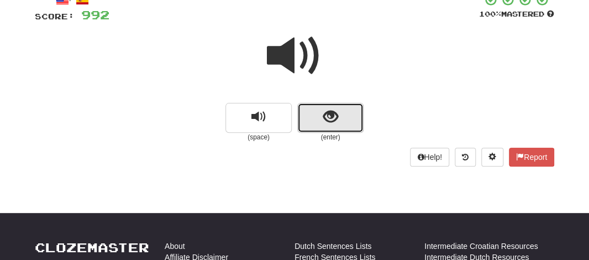
click at [313, 108] on button "show sentence" at bounding box center [330, 118] width 66 height 30
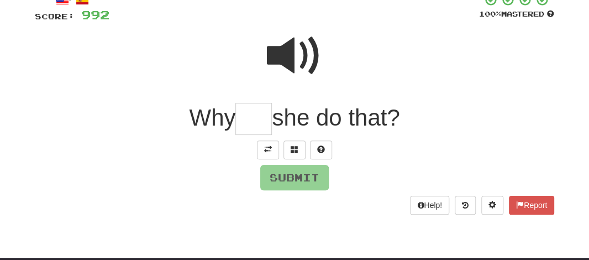
click at [250, 120] on input "text" at bounding box center [253, 119] width 36 height 33
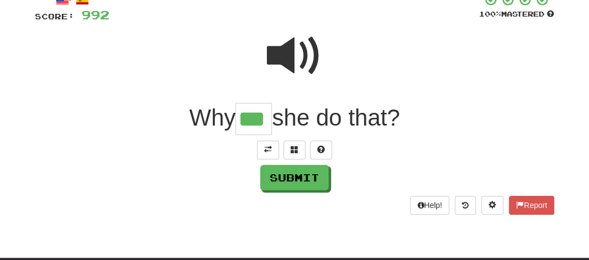
type input "***"
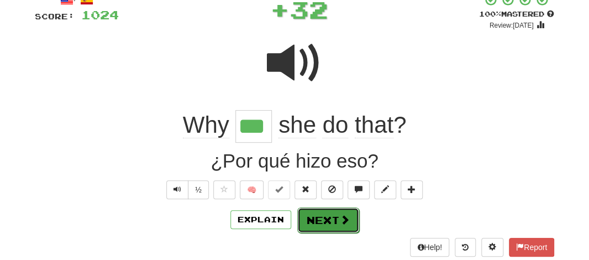
click at [307, 217] on button "Next" at bounding box center [328, 219] width 62 height 25
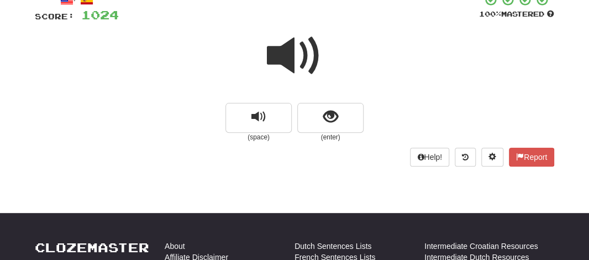
click at [287, 58] on span at bounding box center [294, 55] width 55 height 55
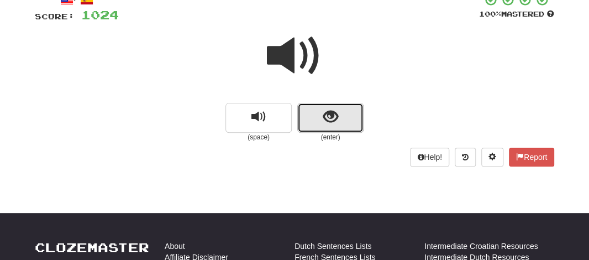
click at [320, 115] on button "show sentence" at bounding box center [330, 118] width 66 height 30
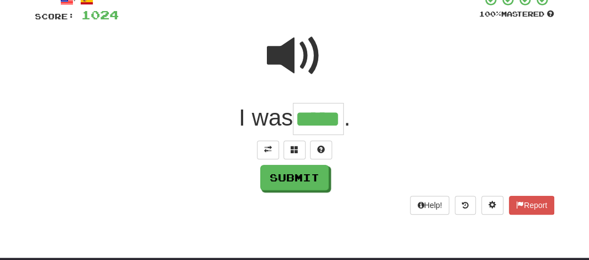
type input "*****"
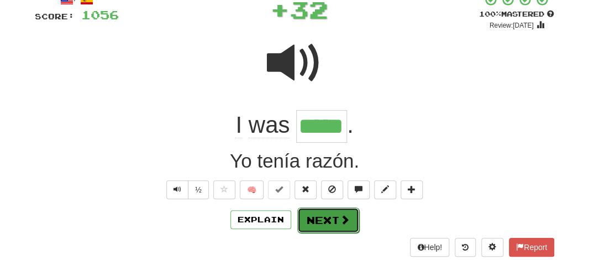
click at [322, 225] on button "Next" at bounding box center [328, 219] width 62 height 25
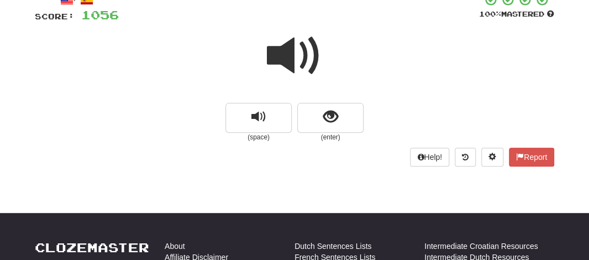
click at [289, 55] on span at bounding box center [294, 55] width 55 height 55
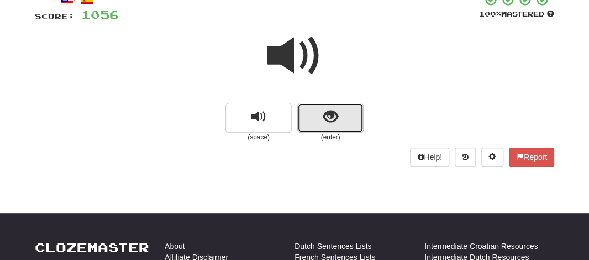
click at [311, 118] on button "show sentence" at bounding box center [330, 118] width 66 height 30
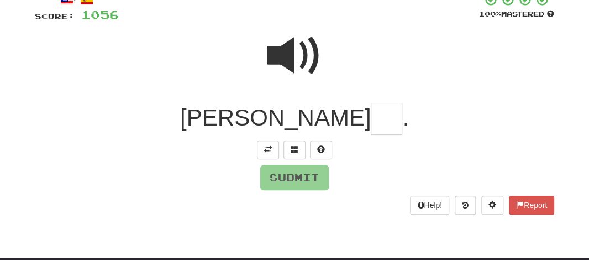
click at [371, 118] on input "text" at bounding box center [386, 119] width 31 height 33
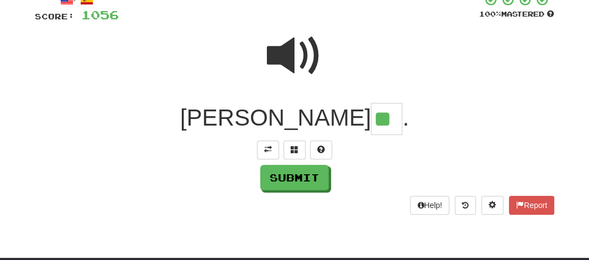
type input "**"
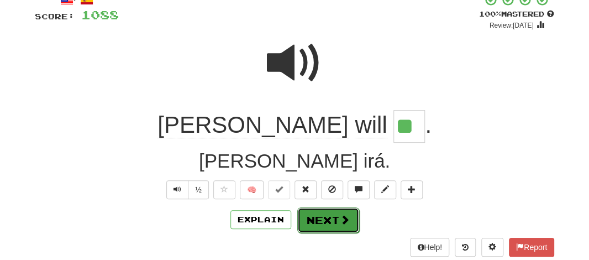
click at [324, 218] on button "Next" at bounding box center [328, 219] width 62 height 25
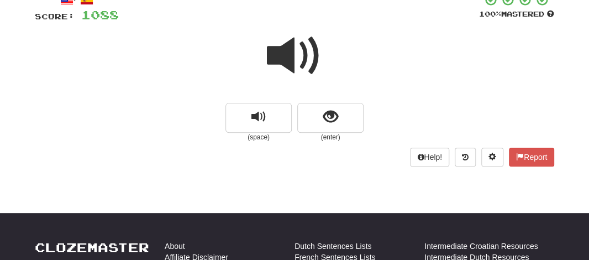
click at [289, 59] on span at bounding box center [294, 55] width 55 height 55
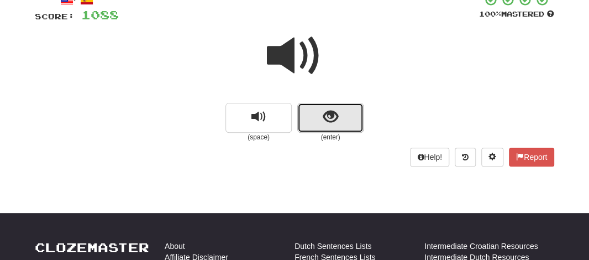
click at [320, 117] on button "show sentence" at bounding box center [330, 118] width 66 height 30
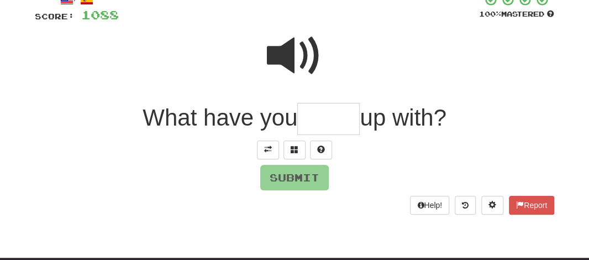
click at [320, 117] on input "text" at bounding box center [328, 119] width 62 height 33
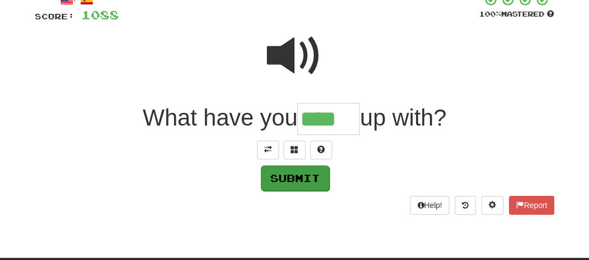
type input "****"
click at [298, 178] on button "Submit" at bounding box center [295, 177] width 68 height 25
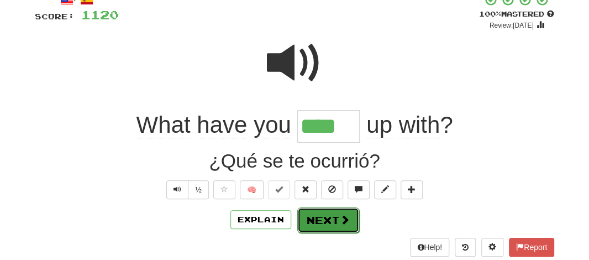
click at [320, 219] on button "Next" at bounding box center [328, 219] width 62 height 25
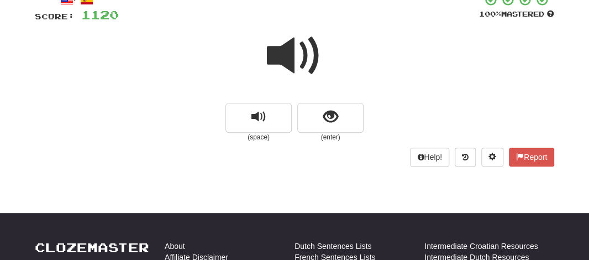
click at [284, 51] on span at bounding box center [294, 55] width 55 height 55
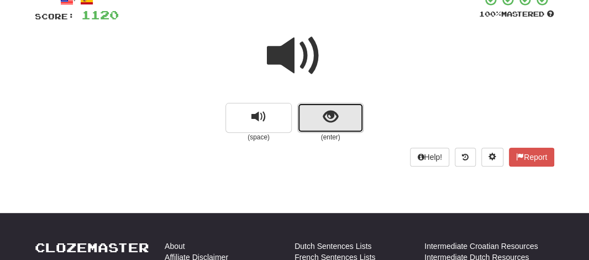
click at [320, 118] on button "show sentence" at bounding box center [330, 118] width 66 height 30
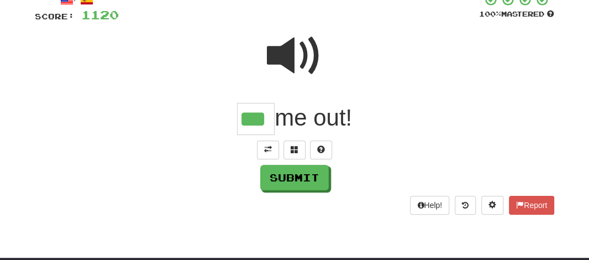
type input "***"
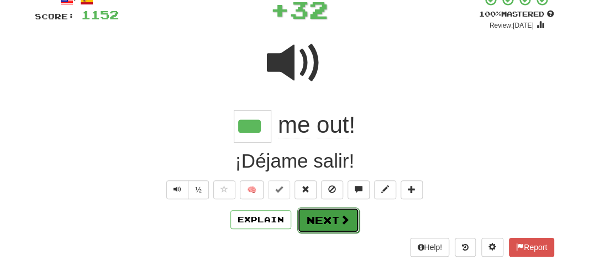
click at [315, 219] on button "Next" at bounding box center [328, 219] width 62 height 25
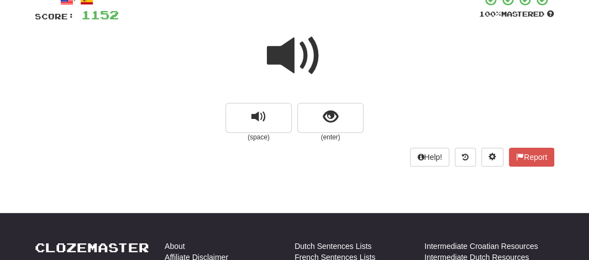
click at [286, 57] on span at bounding box center [294, 55] width 55 height 55
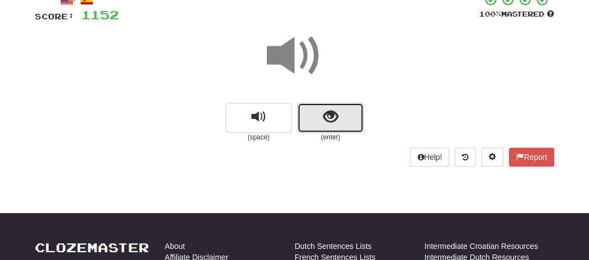
click at [307, 115] on button "show sentence" at bounding box center [330, 118] width 66 height 30
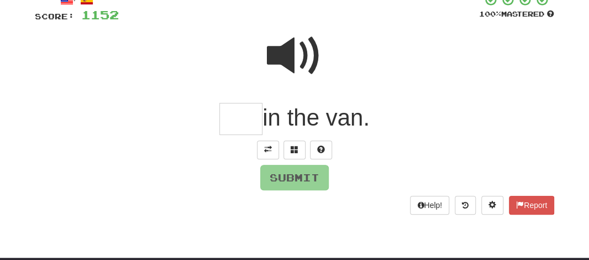
click at [228, 119] on input "text" at bounding box center [240, 119] width 43 height 33
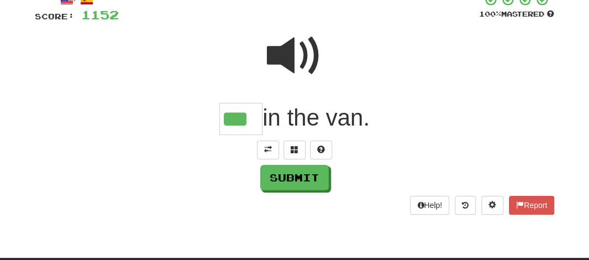
type input "***"
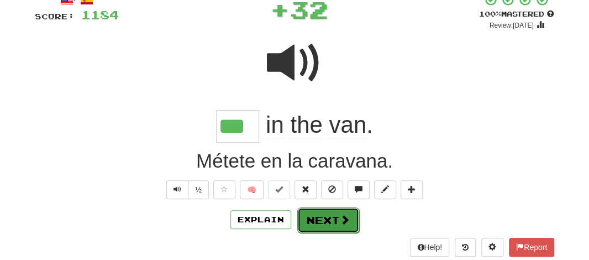
click at [305, 217] on button "Next" at bounding box center [328, 219] width 62 height 25
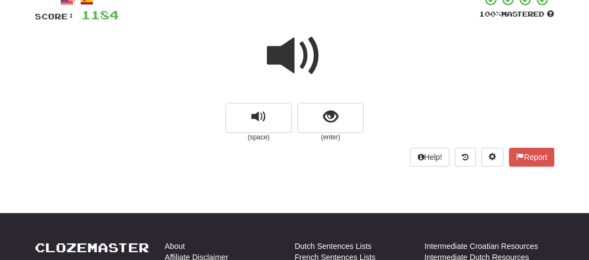
click at [291, 62] on span at bounding box center [294, 55] width 55 height 55
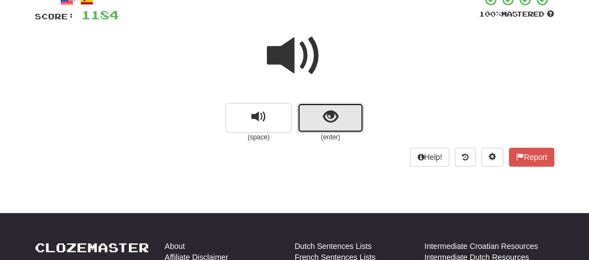
click at [323, 118] on span "show sentence" at bounding box center [330, 116] width 15 height 15
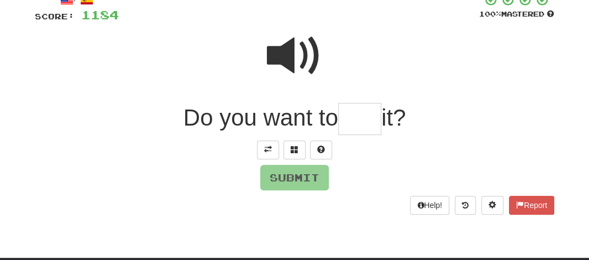
click at [361, 131] on input "text" at bounding box center [359, 119] width 43 height 33
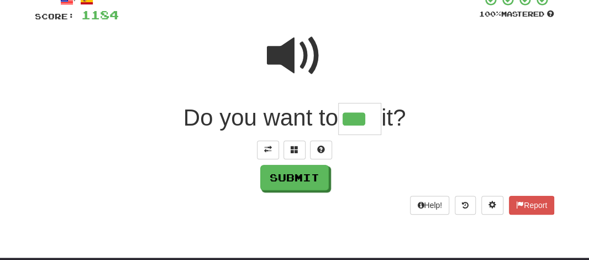
type input "***"
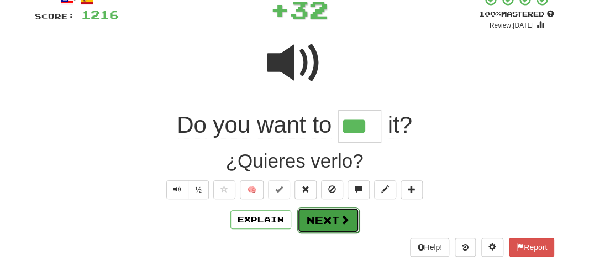
click at [318, 215] on button "Next" at bounding box center [328, 219] width 62 height 25
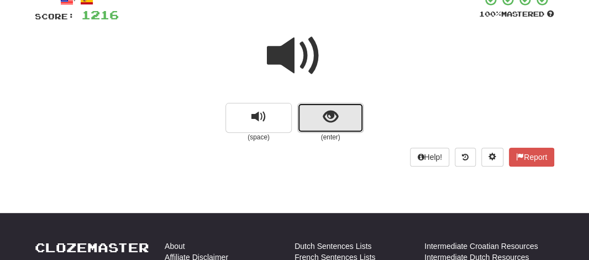
click at [338, 120] on button "show sentence" at bounding box center [330, 118] width 66 height 30
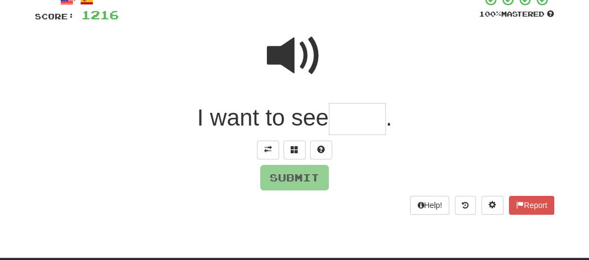
click at [354, 126] on input "text" at bounding box center [357, 119] width 57 height 33
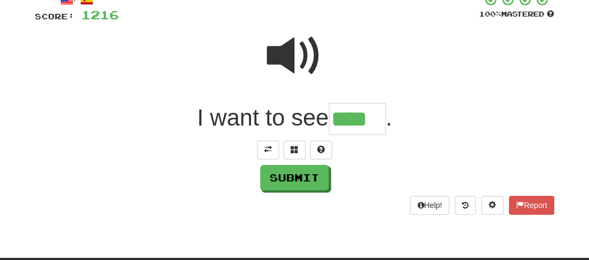
type input "****"
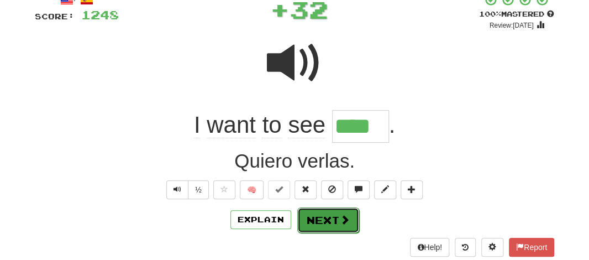
click at [319, 213] on button "Next" at bounding box center [328, 219] width 62 height 25
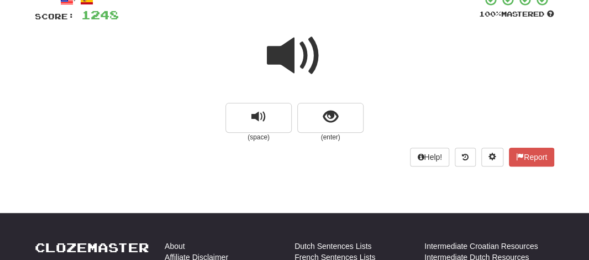
click at [288, 57] on span at bounding box center [294, 55] width 55 height 55
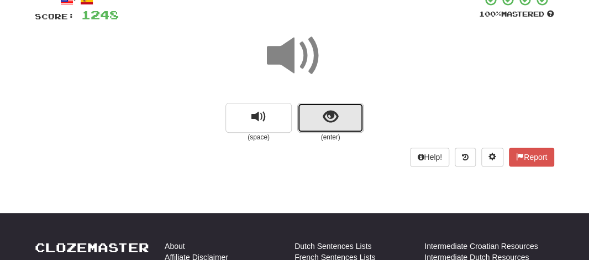
click at [307, 126] on button "show sentence" at bounding box center [330, 118] width 66 height 30
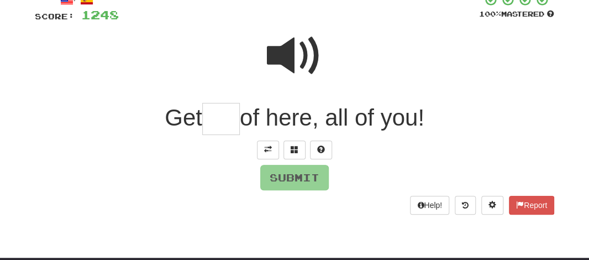
click at [218, 120] on input "text" at bounding box center [221, 119] width 38 height 33
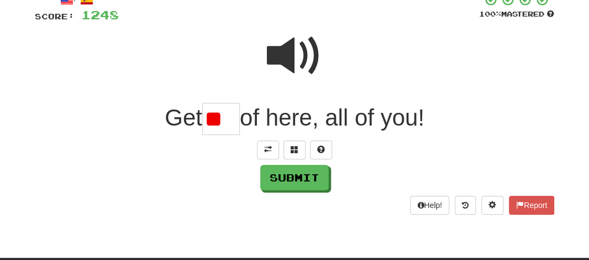
type input "*"
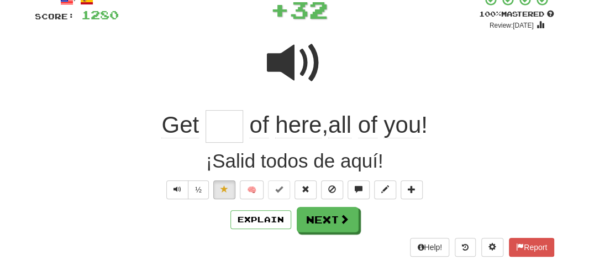
click at [221, 131] on input "text" at bounding box center [224, 126] width 38 height 33
type input "***"
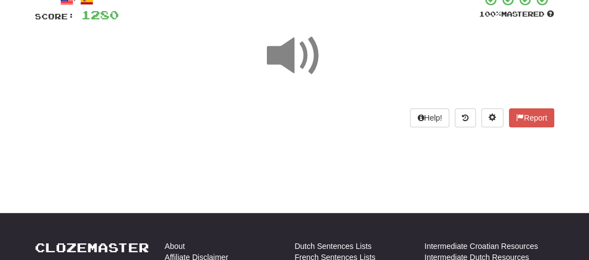
click at [289, 57] on span at bounding box center [294, 55] width 55 height 55
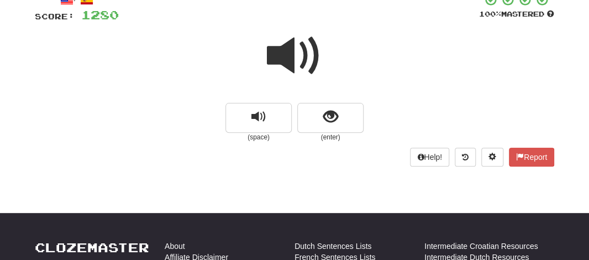
click at [289, 57] on span at bounding box center [294, 55] width 55 height 55
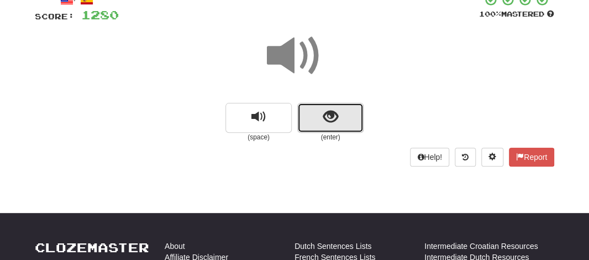
click at [311, 118] on button "show sentence" at bounding box center [330, 118] width 66 height 30
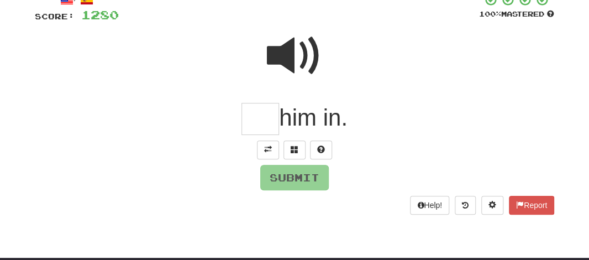
click at [258, 130] on input "text" at bounding box center [260, 119] width 38 height 33
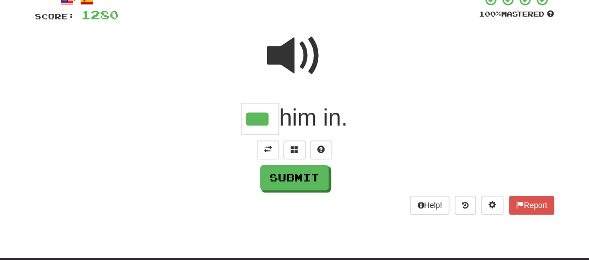
type input "***"
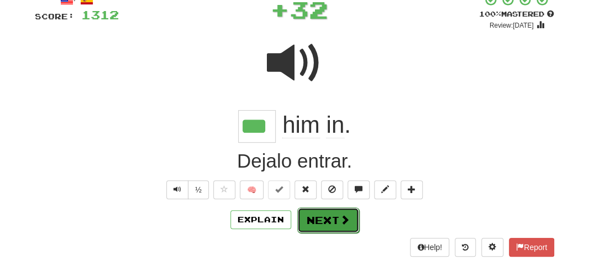
click at [324, 216] on button "Next" at bounding box center [328, 219] width 62 height 25
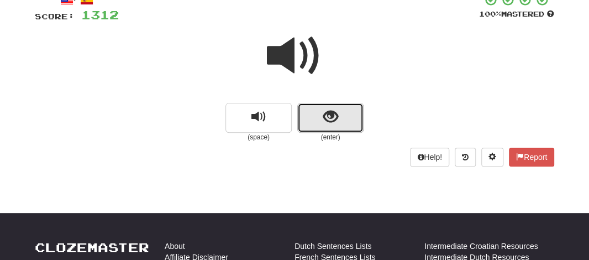
click at [313, 120] on button "show sentence" at bounding box center [330, 118] width 66 height 30
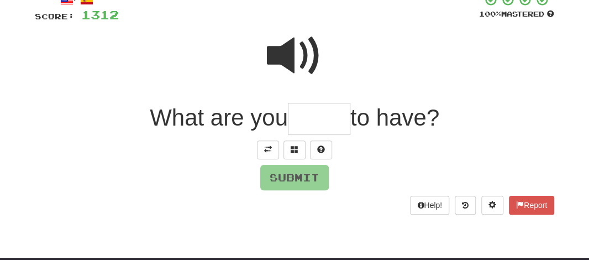
click at [298, 122] on input "text" at bounding box center [319, 119] width 62 height 33
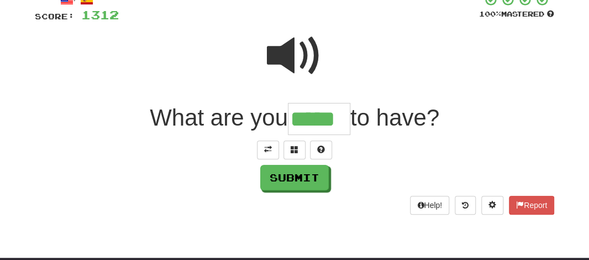
type input "*****"
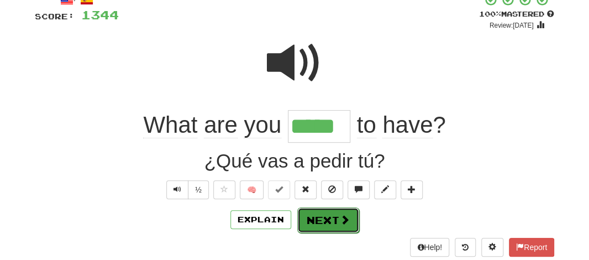
click at [315, 229] on button "Next" at bounding box center [328, 219] width 62 height 25
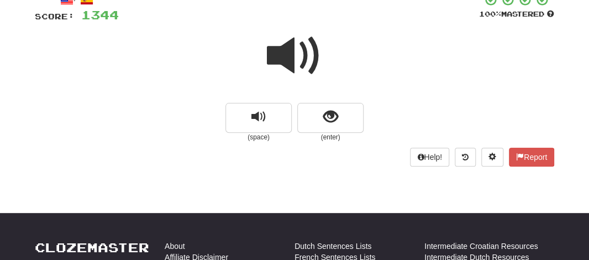
click at [289, 61] on span at bounding box center [294, 55] width 55 height 55
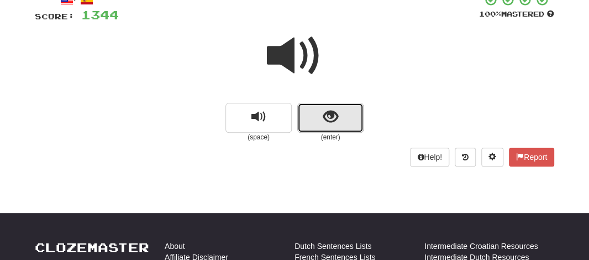
click at [321, 112] on button "show sentence" at bounding box center [330, 118] width 66 height 30
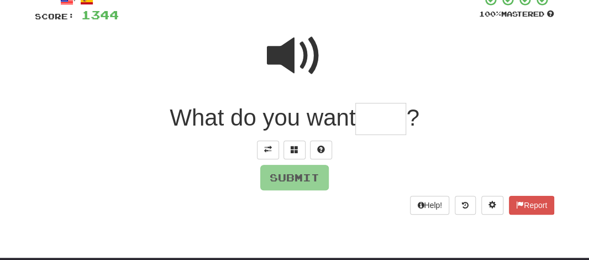
click at [382, 117] on input "text" at bounding box center [380, 119] width 51 height 33
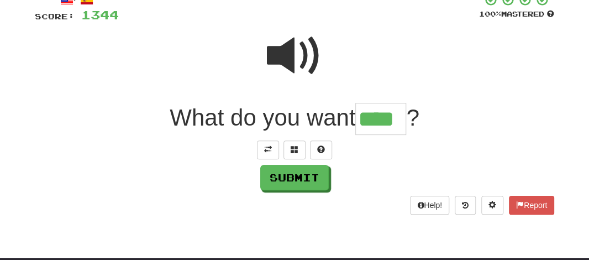
type input "****"
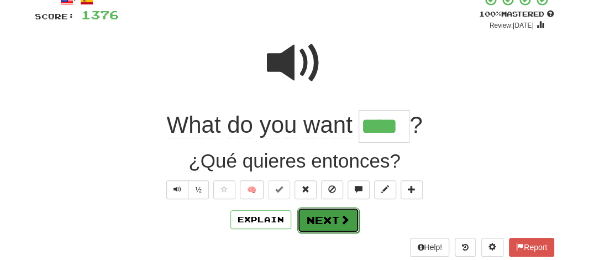
click at [331, 221] on button "Next" at bounding box center [328, 219] width 62 height 25
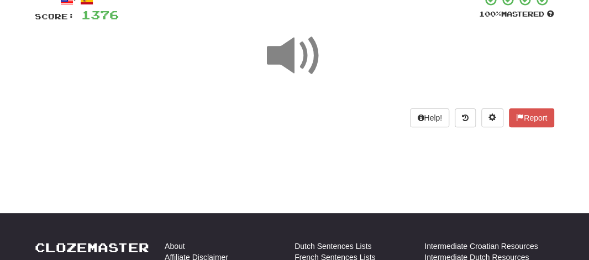
click at [288, 50] on span at bounding box center [294, 55] width 55 height 55
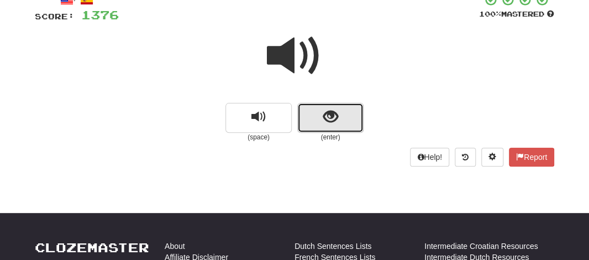
click at [319, 107] on button "show sentence" at bounding box center [330, 118] width 66 height 30
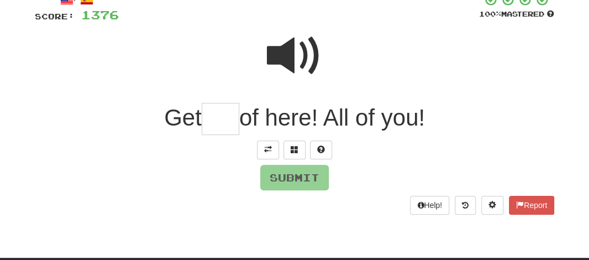
click at [220, 108] on input "text" at bounding box center [221, 119] width 38 height 33
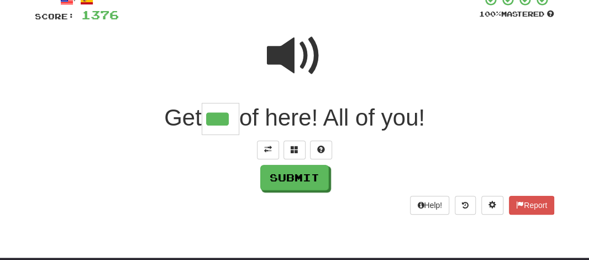
type input "***"
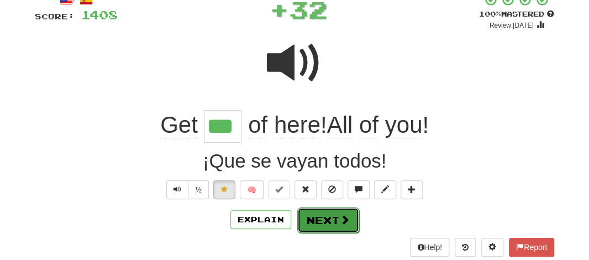
click at [309, 210] on button "Next" at bounding box center [328, 219] width 62 height 25
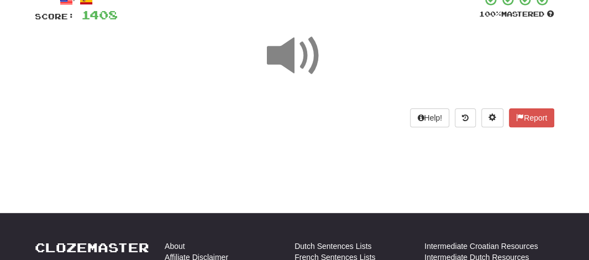
click at [290, 46] on span at bounding box center [294, 55] width 55 height 55
click at [299, 60] on span at bounding box center [294, 55] width 55 height 55
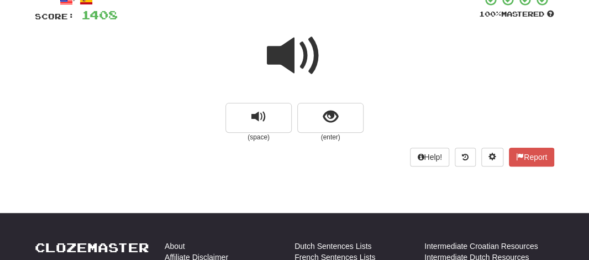
click at [283, 65] on span at bounding box center [294, 55] width 55 height 55
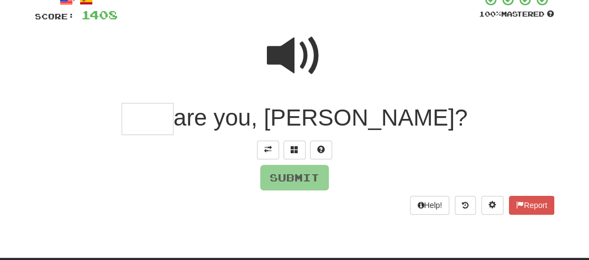
click at [304, 50] on span at bounding box center [294, 55] width 55 height 55
click at [278, 44] on span at bounding box center [294, 55] width 55 height 55
click at [287, 56] on span at bounding box center [294, 55] width 55 height 55
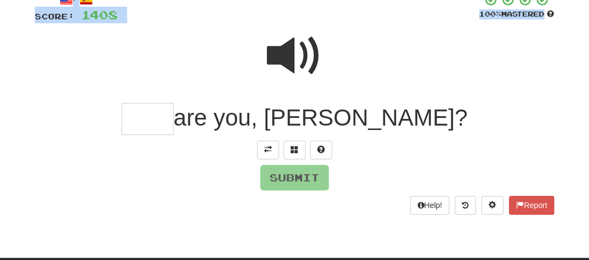
scroll to position [0, 0]
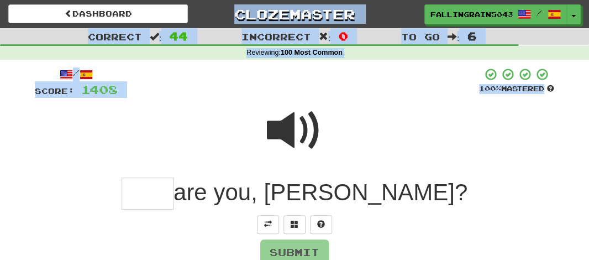
drag, startPoint x: 287, startPoint y: 56, endPoint x: 366, endPoint y: -35, distance: 121.4
